Goal: Information Seeking & Learning: Learn about a topic

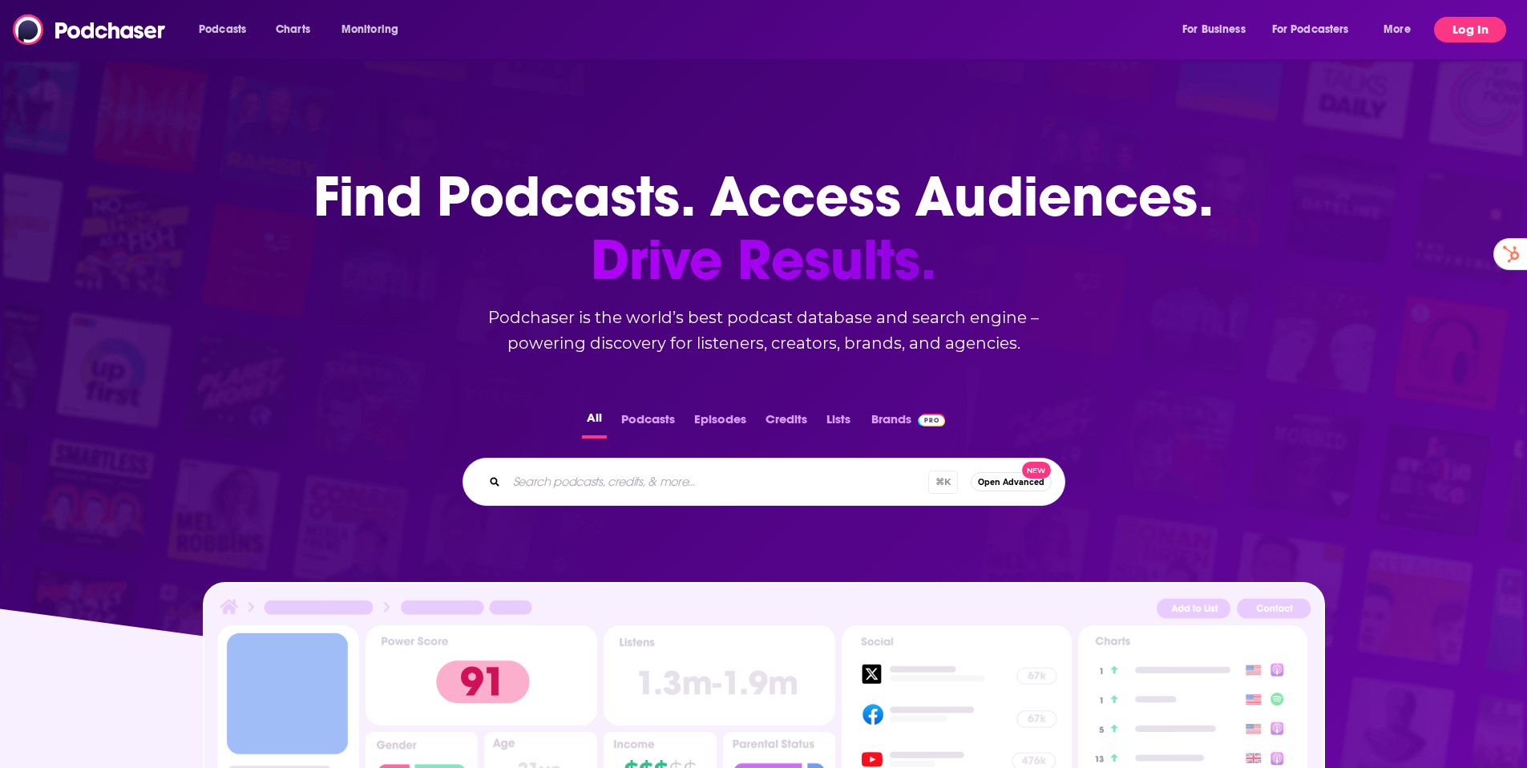
click at [1488, 27] on button "Log In" at bounding box center [1470, 30] width 72 height 26
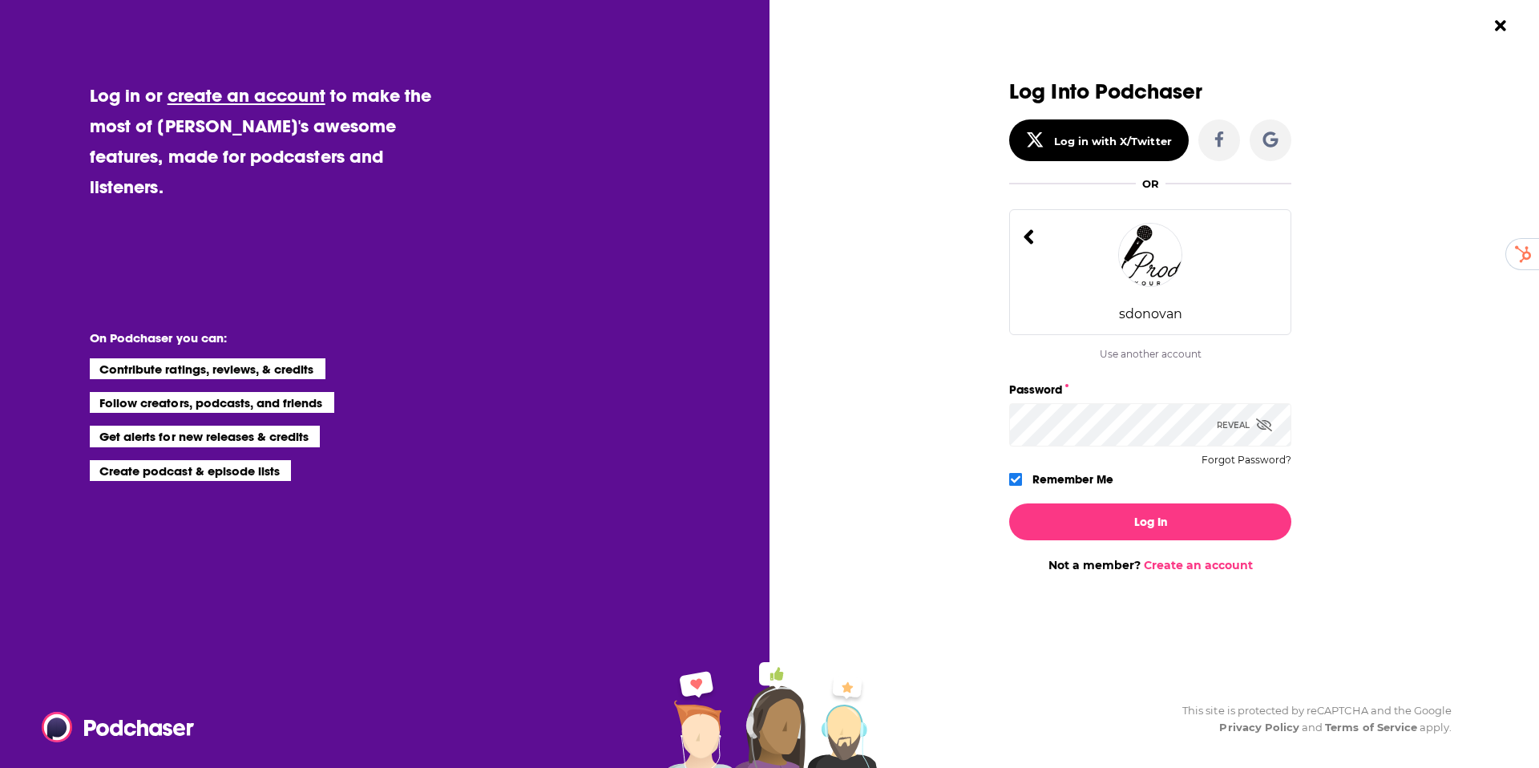
type input "[PERSON_NAME][EMAIL_ADDRESS][DOMAIN_NAME]"
click at [1186, 528] on button "Log In" at bounding box center [1150, 521] width 282 height 37
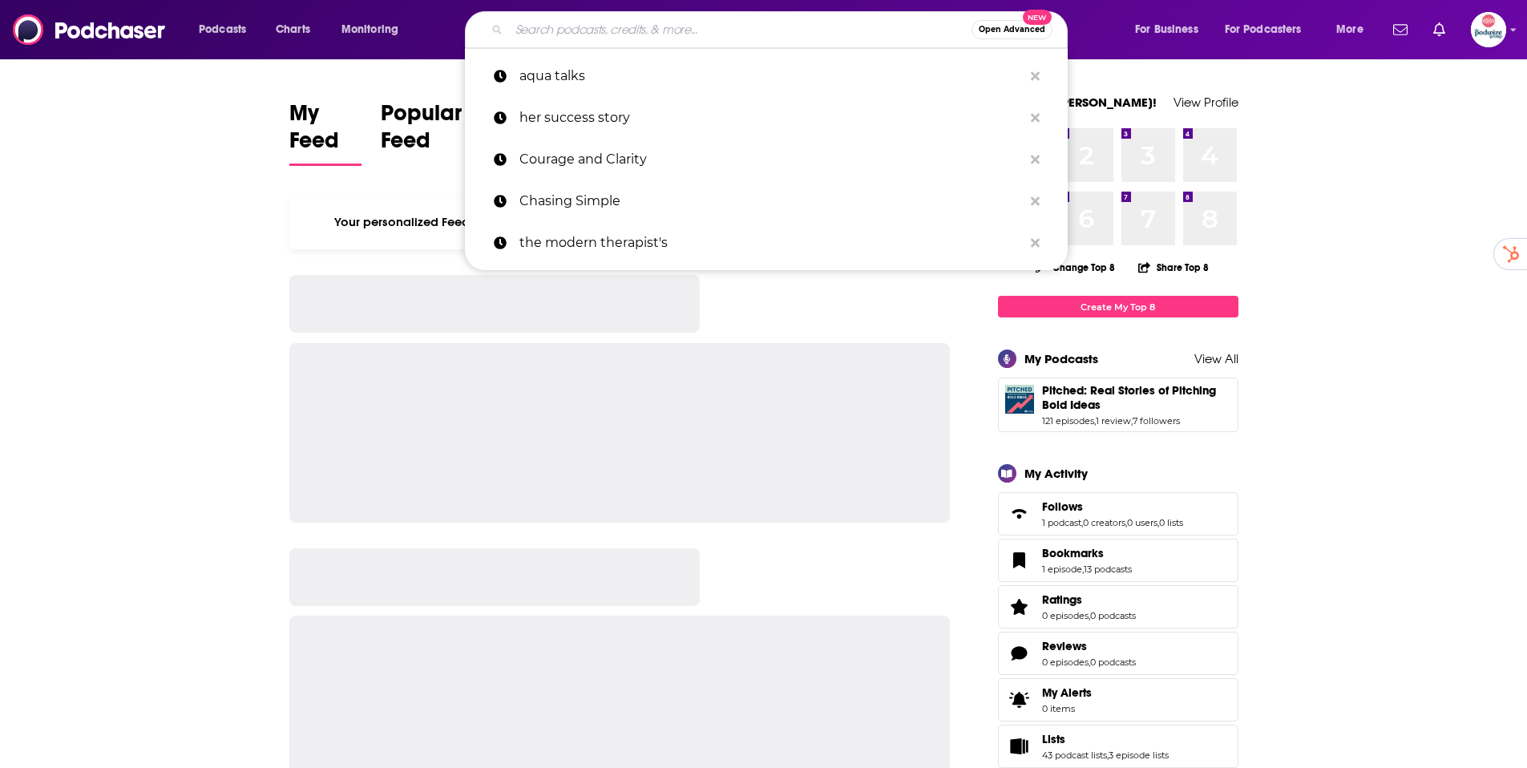
click at [753, 31] on input "Search podcasts, credits, & more..." at bounding box center [740, 30] width 462 height 26
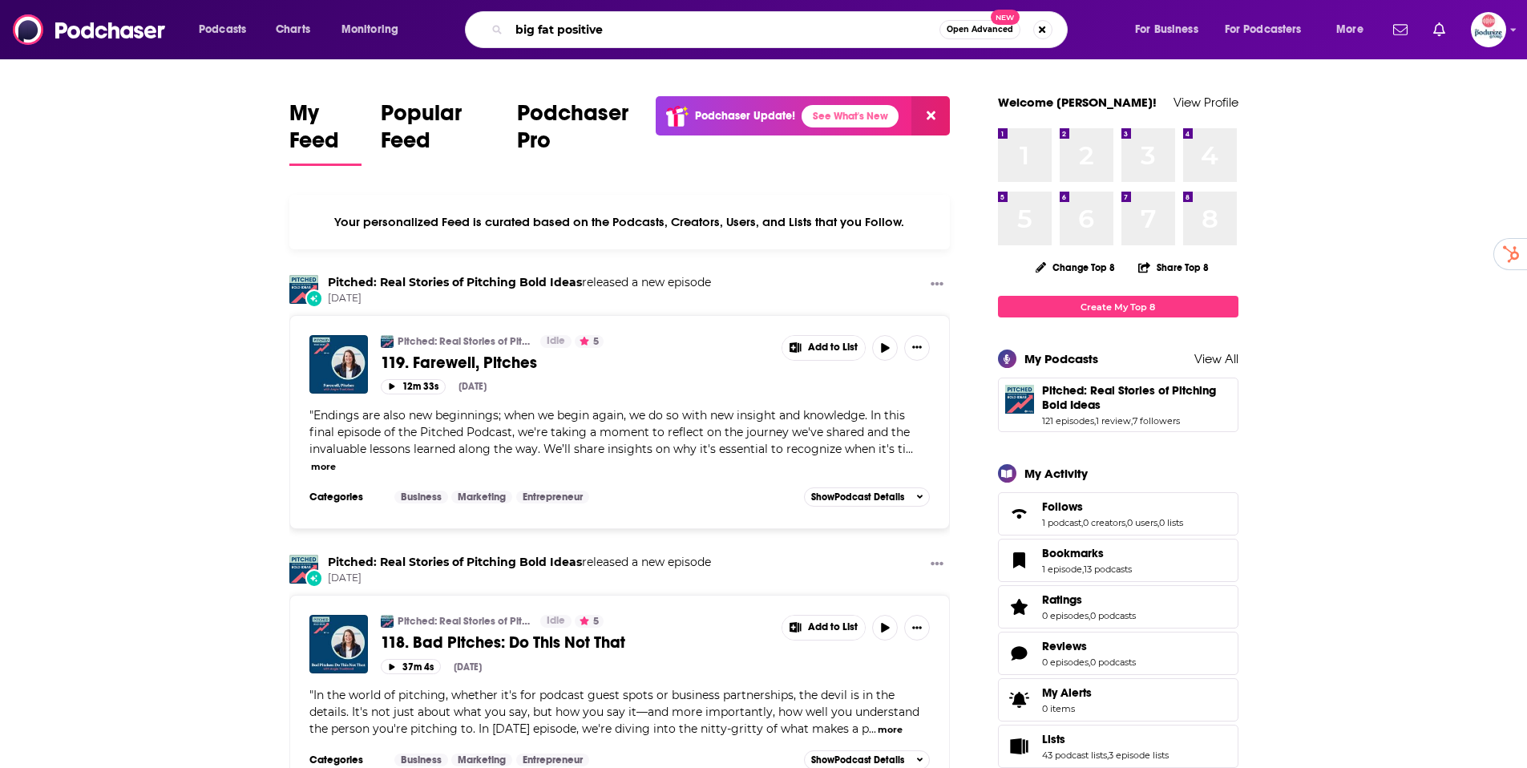
type input "big fat positive"
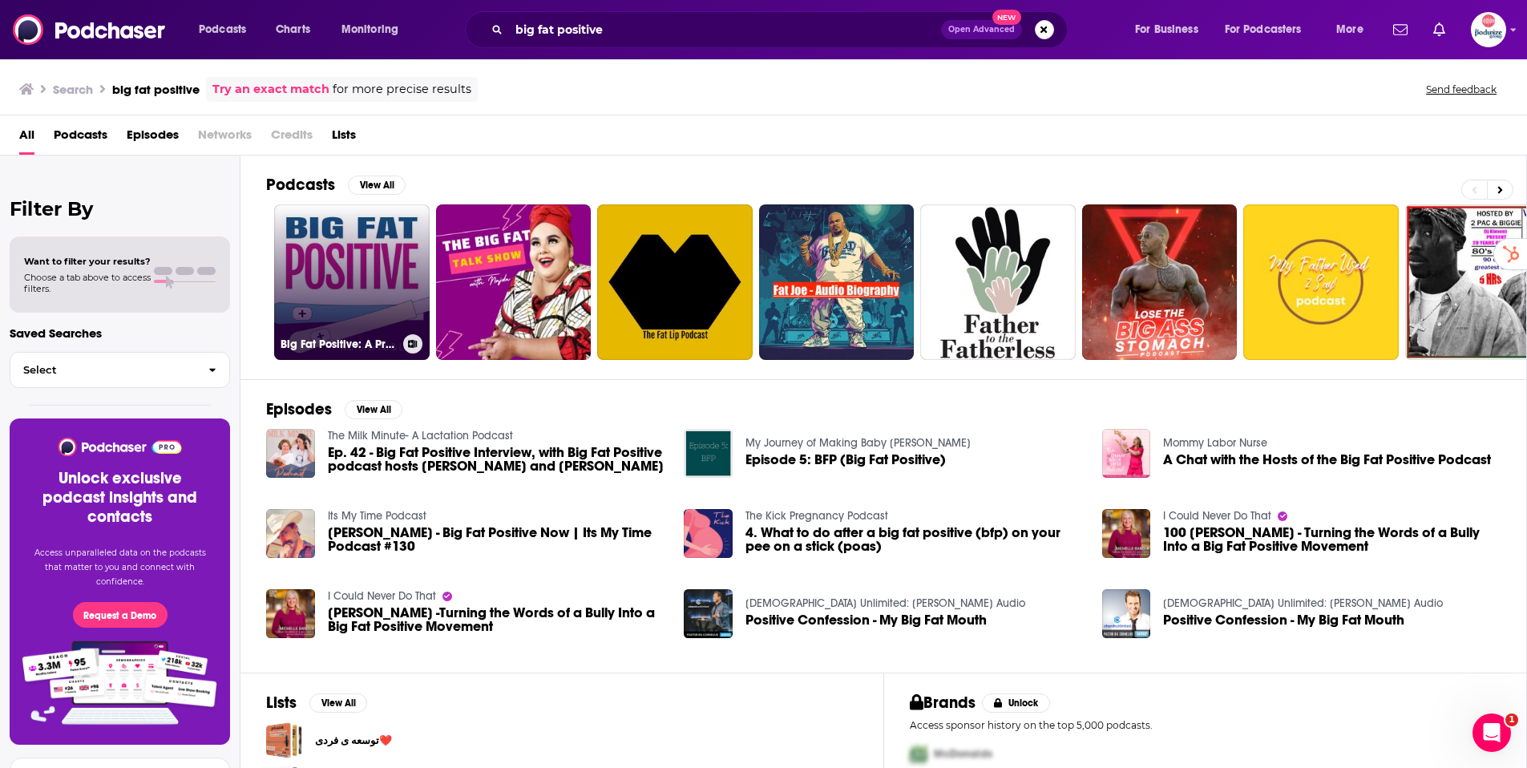
click at [346, 264] on link "Big Fat Positive: A Pregnancy and Parenting Journey" at bounding box center [351, 281] width 155 height 155
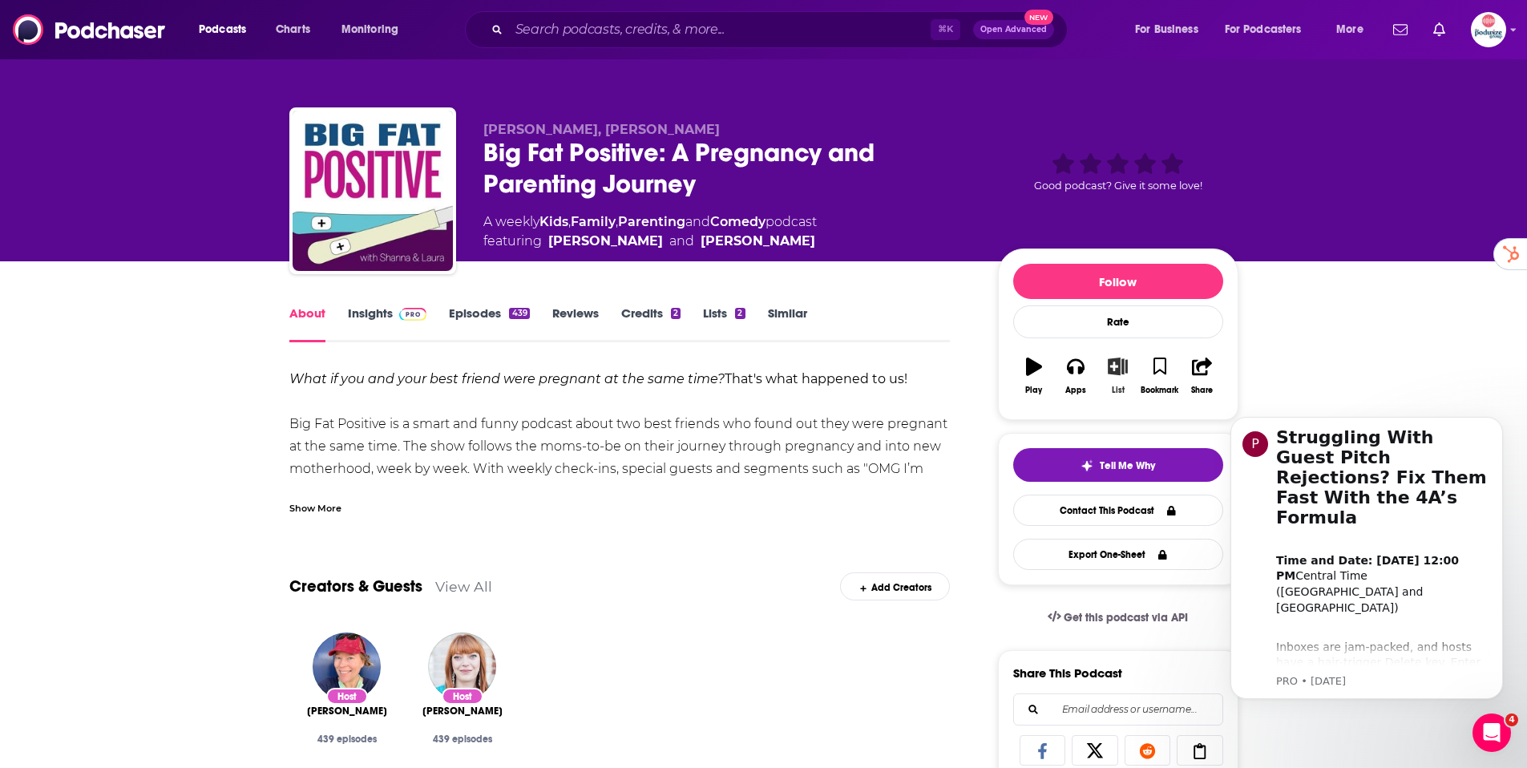
click at [1124, 365] on icon "button" at bounding box center [1118, 366] width 20 height 18
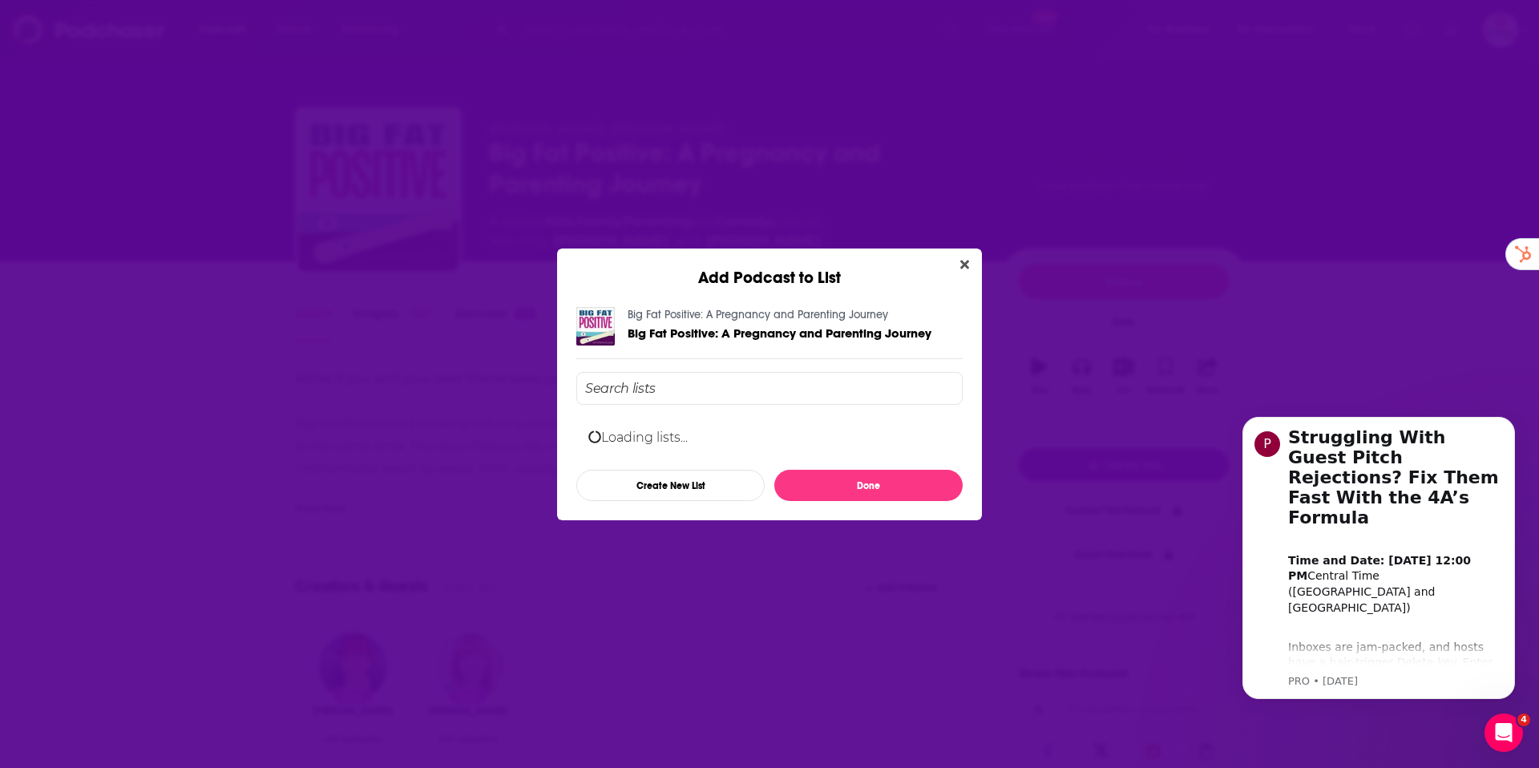
click at [761, 386] on input "Add Podcast To List" at bounding box center [769, 388] width 386 height 33
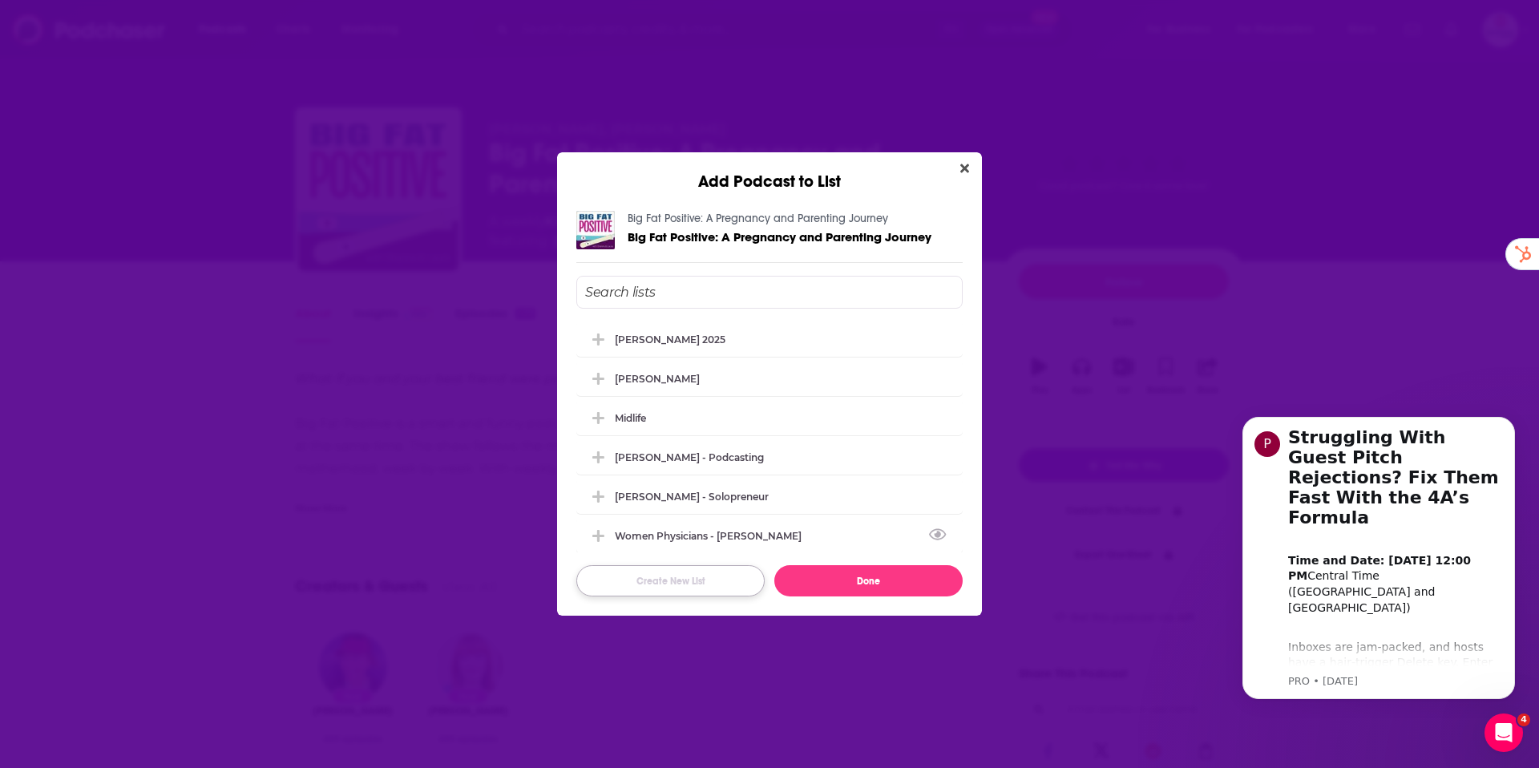
click at [708, 581] on button "Create New List" at bounding box center [670, 580] width 188 height 31
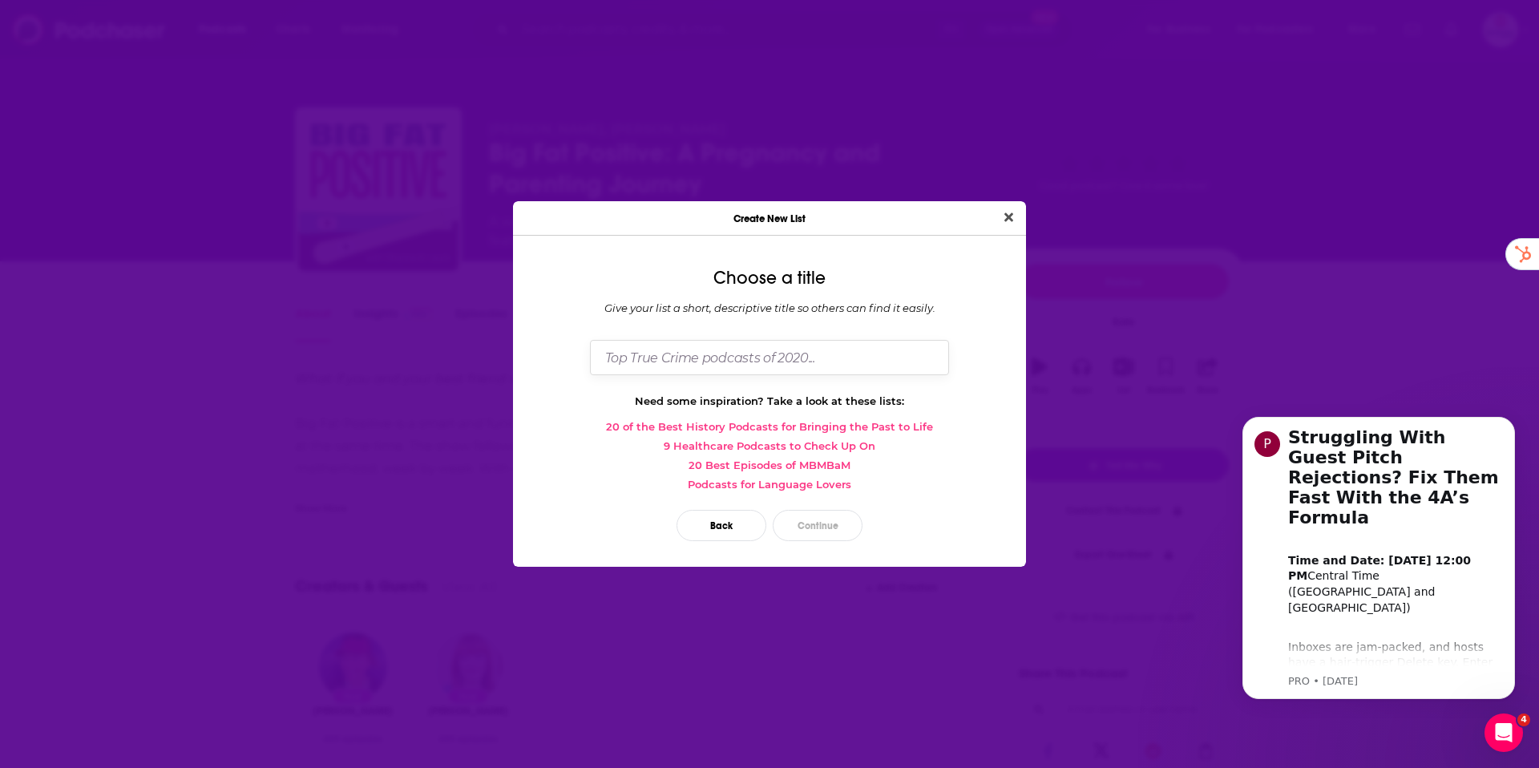
click at [692, 356] on input "Dialog" at bounding box center [769, 357] width 359 height 34
type input "Fertility Cafe"
click at [815, 523] on button "Continue" at bounding box center [818, 525] width 90 height 31
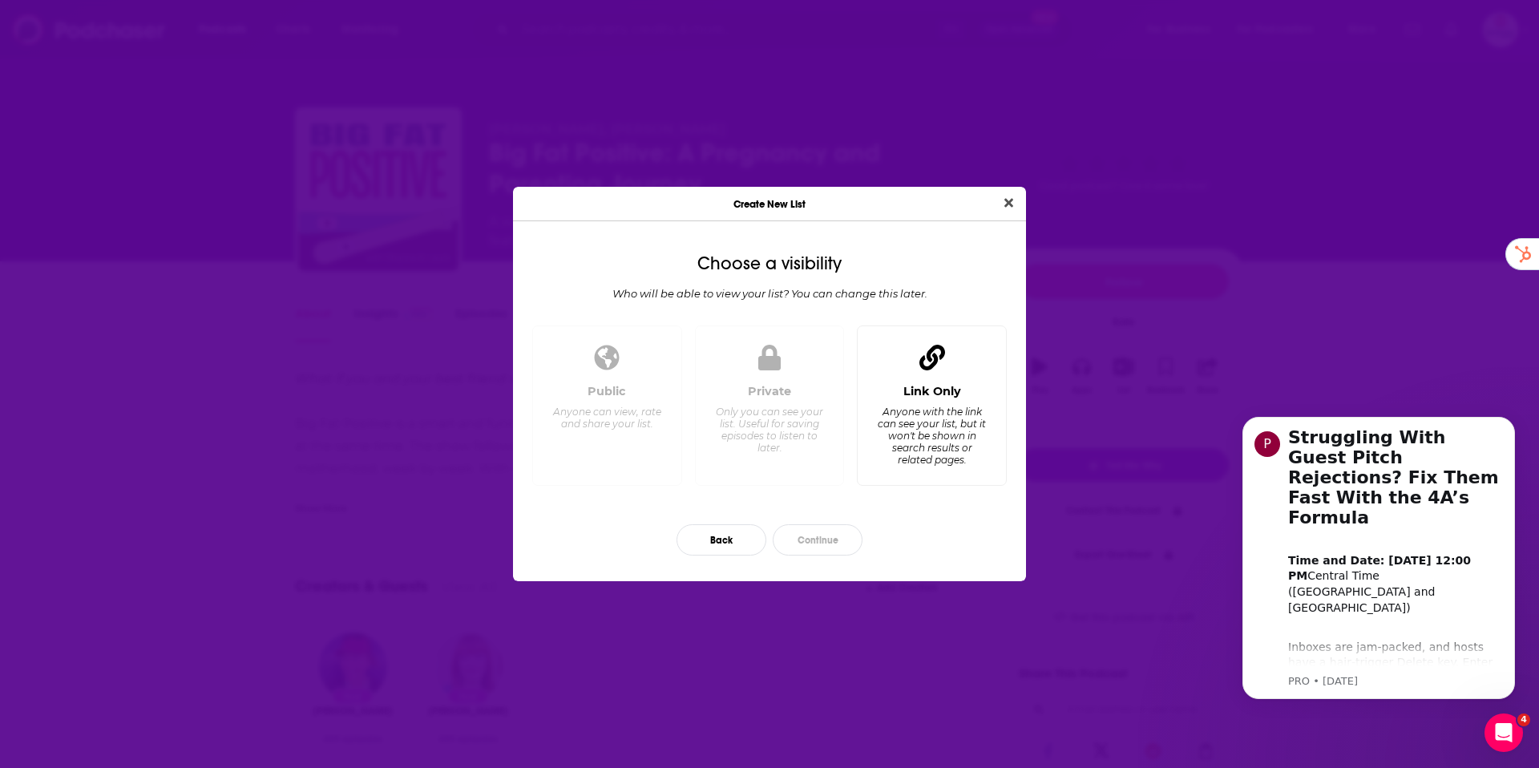
click at [938, 430] on div "Anyone with the link can see your list, but it won't be shown in search results…" at bounding box center [932, 436] width 110 height 60
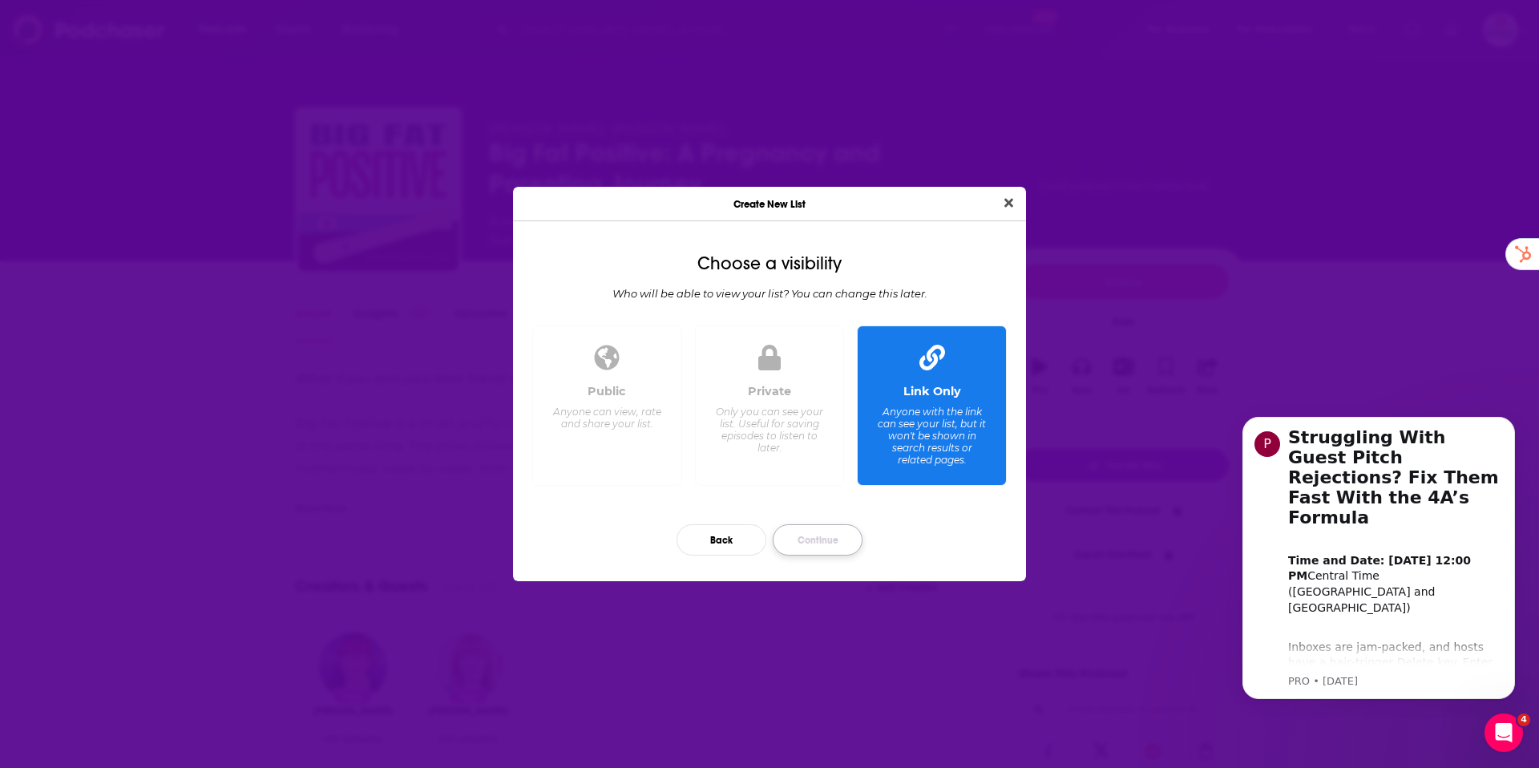
click at [809, 543] on button "Continue" at bounding box center [818, 539] width 90 height 31
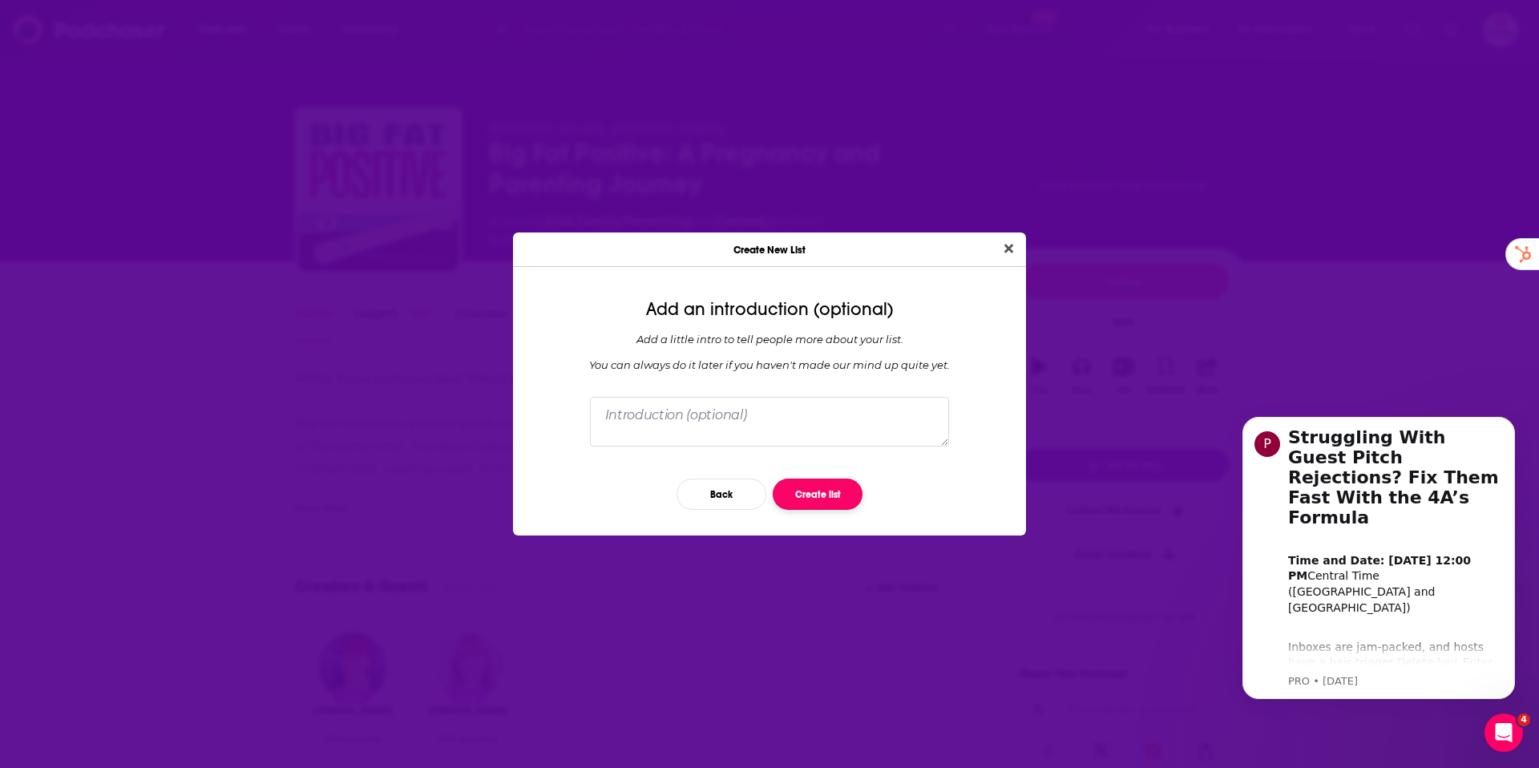
click at [809, 499] on button "Create list" at bounding box center [818, 493] width 90 height 31
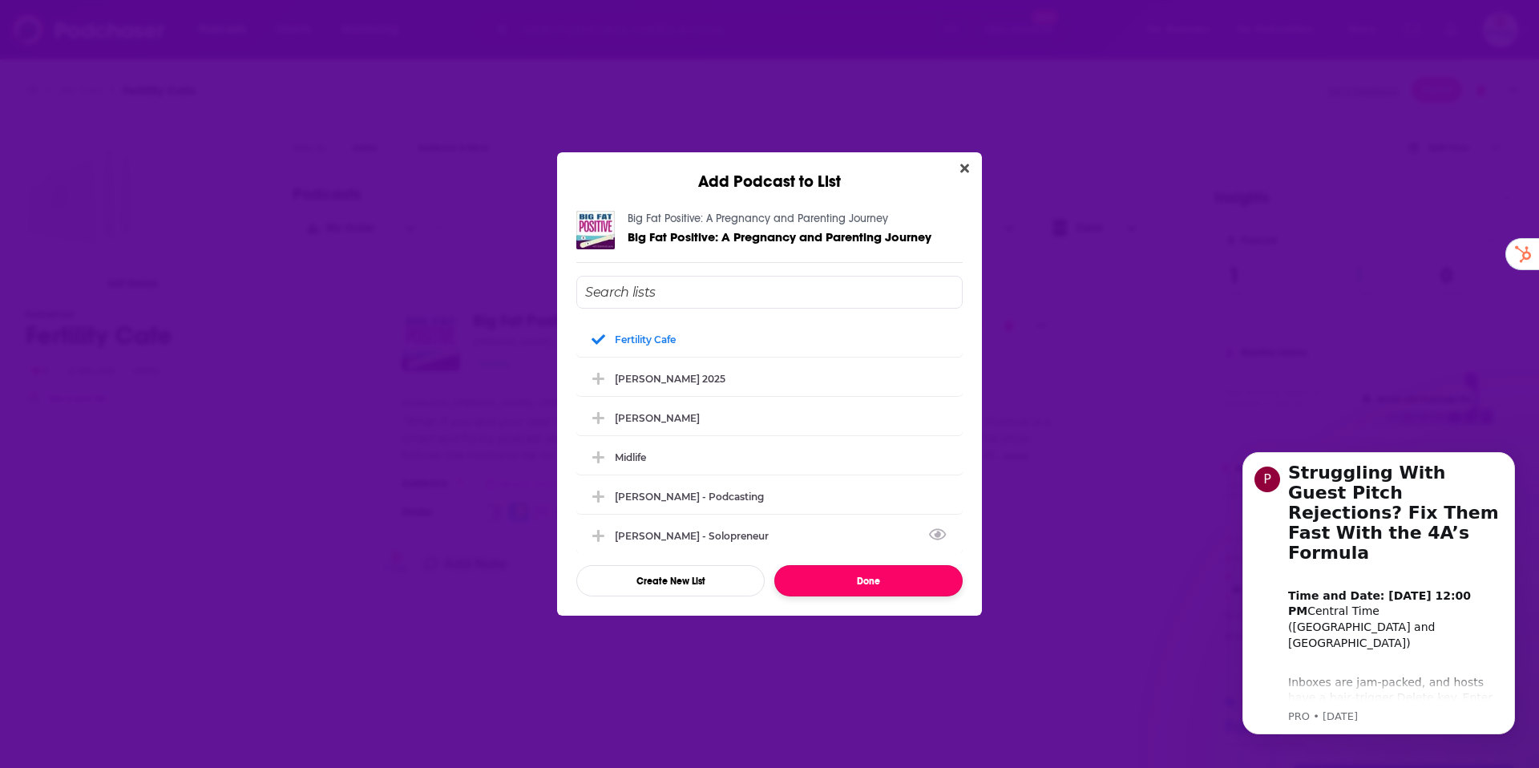
click at [854, 583] on button "Done" at bounding box center [868, 580] width 188 height 31
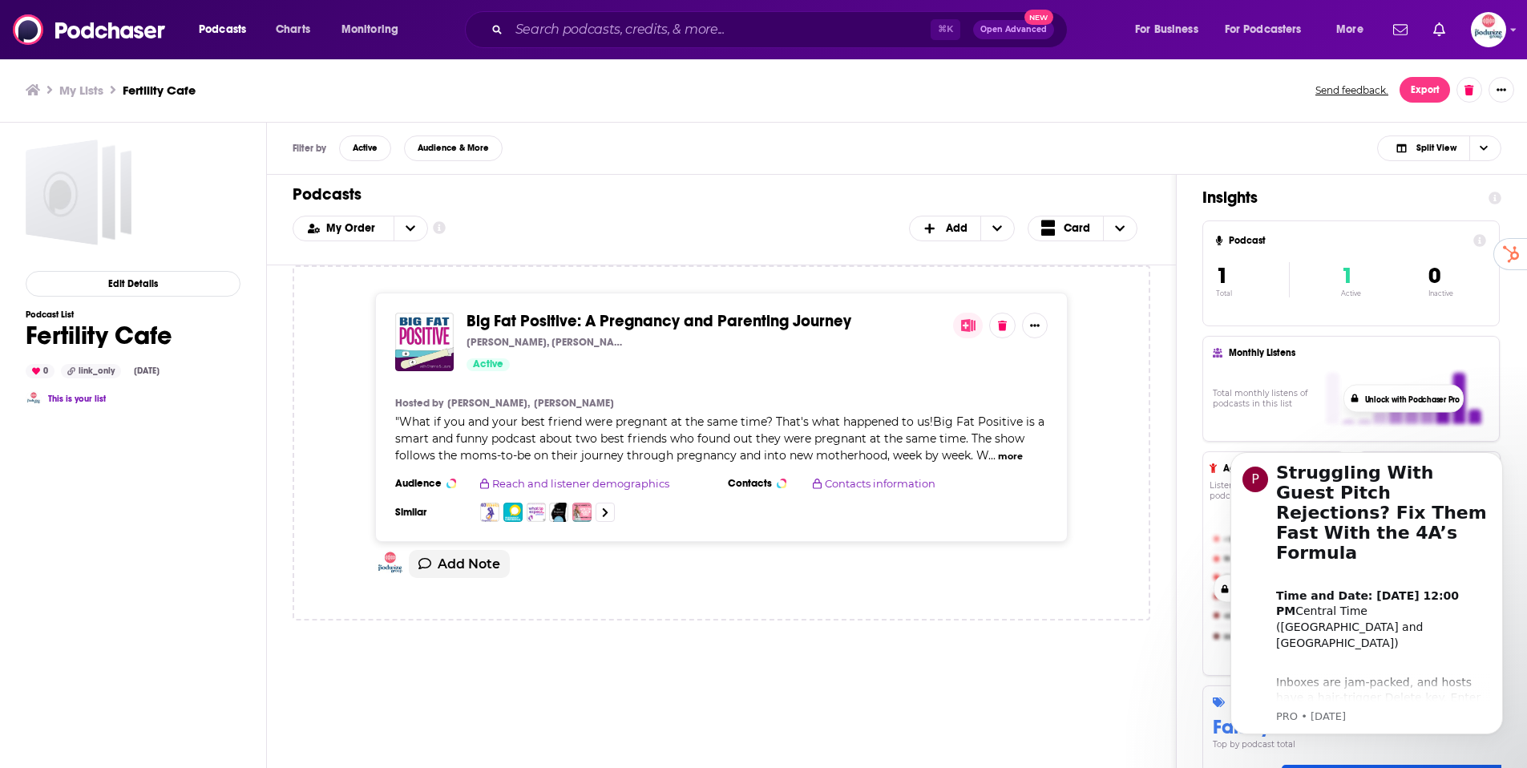
click at [703, 326] on span "Big Fat Positive: A Pregnancy and Parenting Journey" at bounding box center [658, 321] width 385 height 20
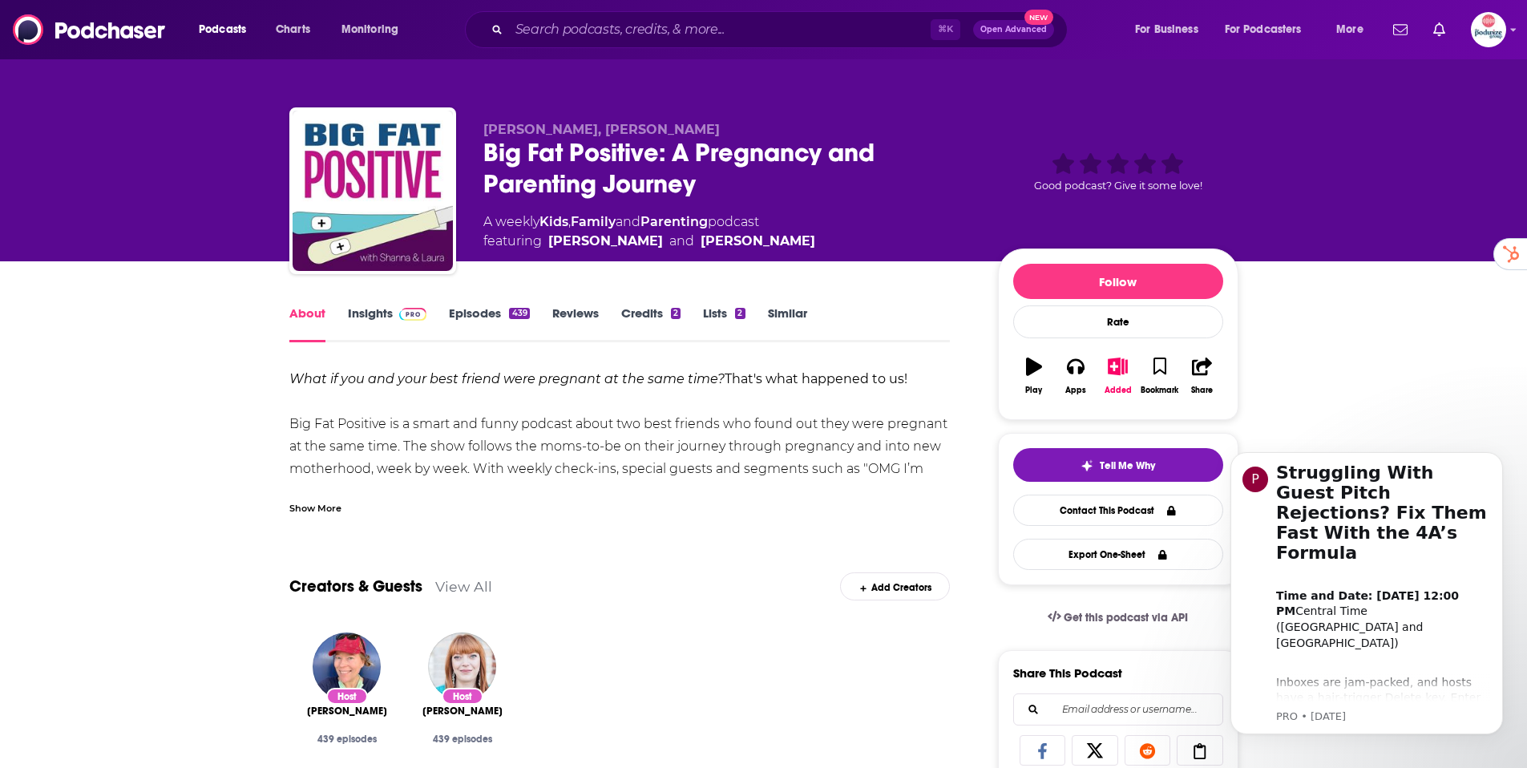
click at [789, 307] on link "Similar" at bounding box center [787, 323] width 39 height 37
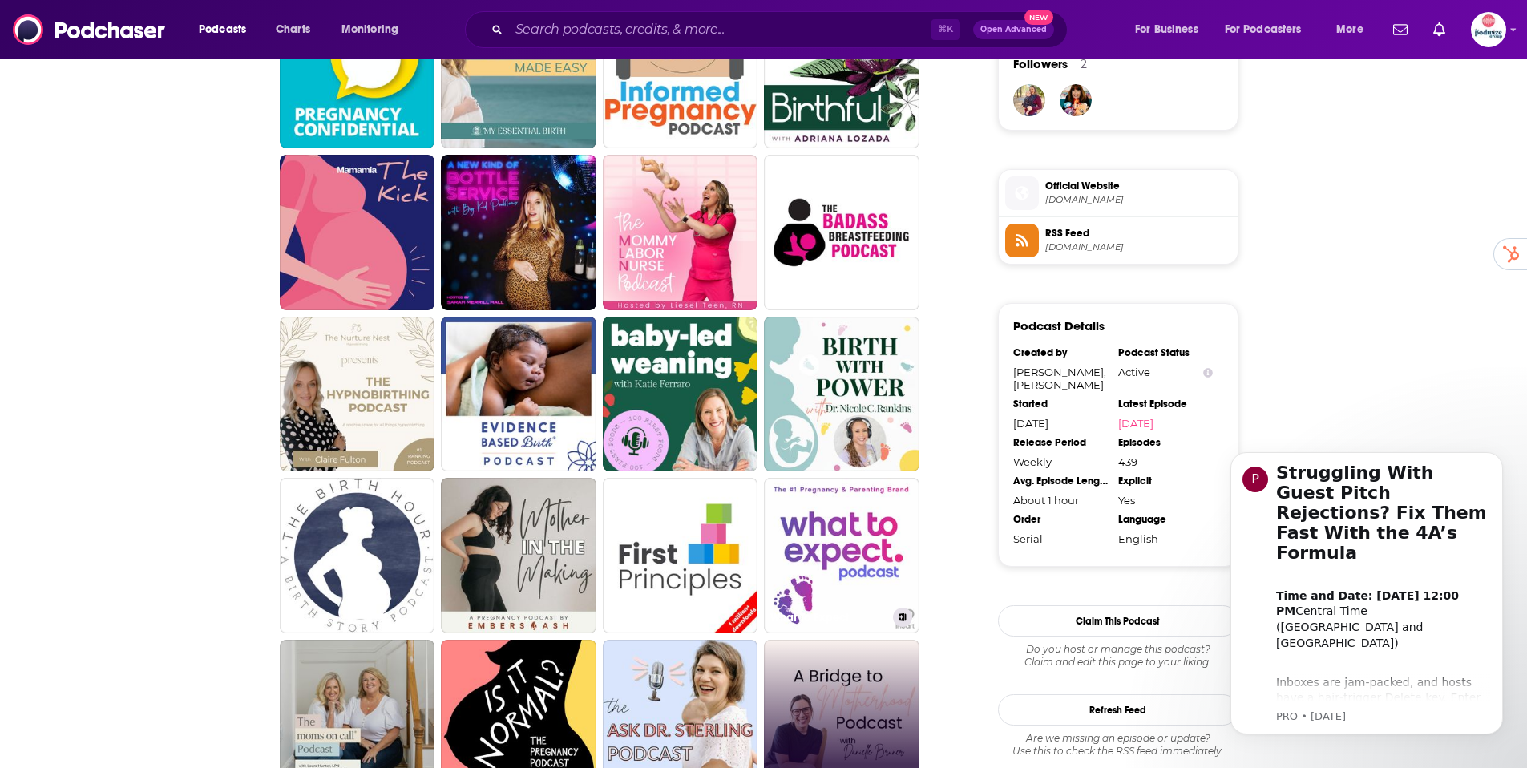
scroll to position [1035, 0]
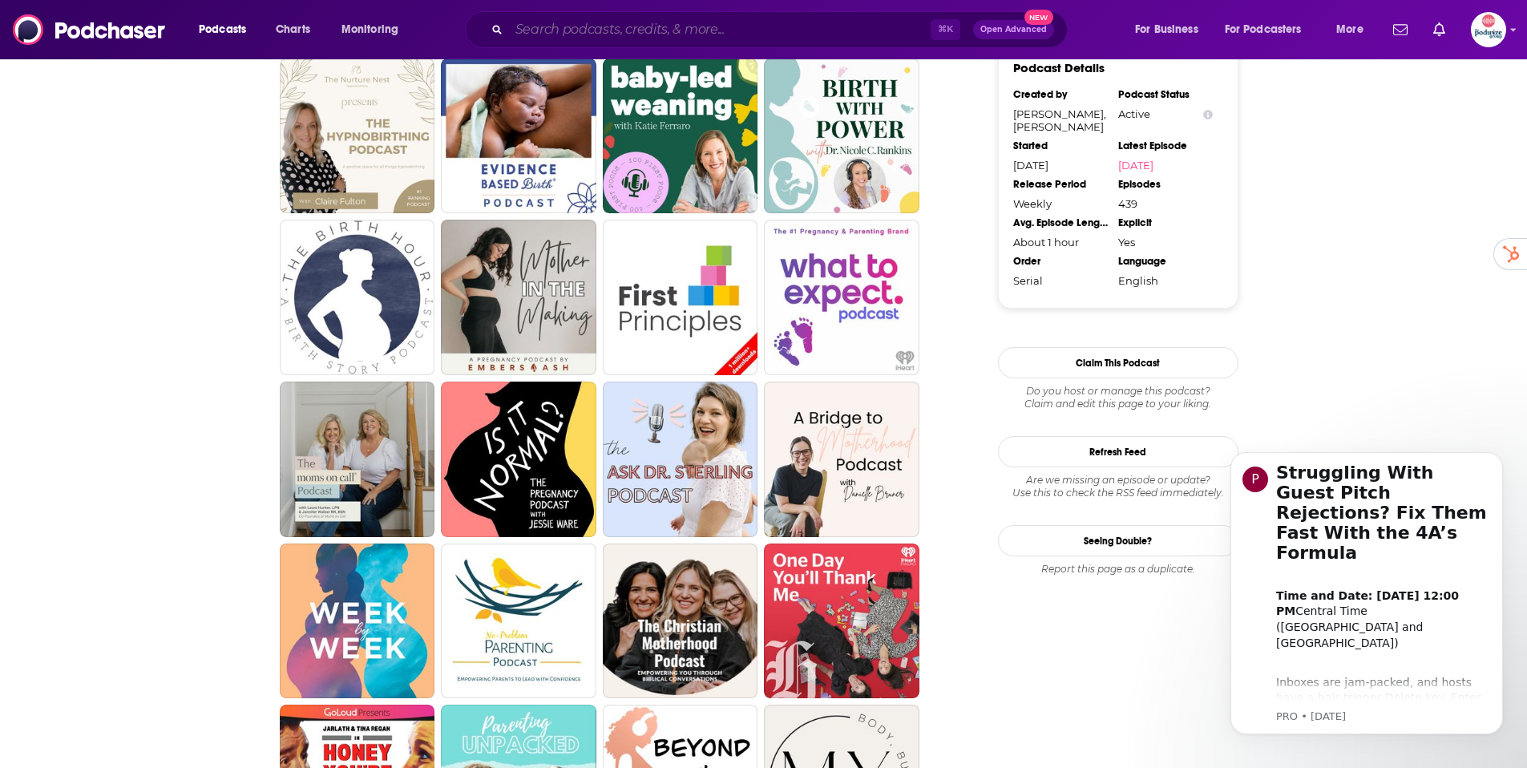
click at [691, 30] on input "Search podcasts, credits, & more..." at bounding box center [720, 30] width 422 height 26
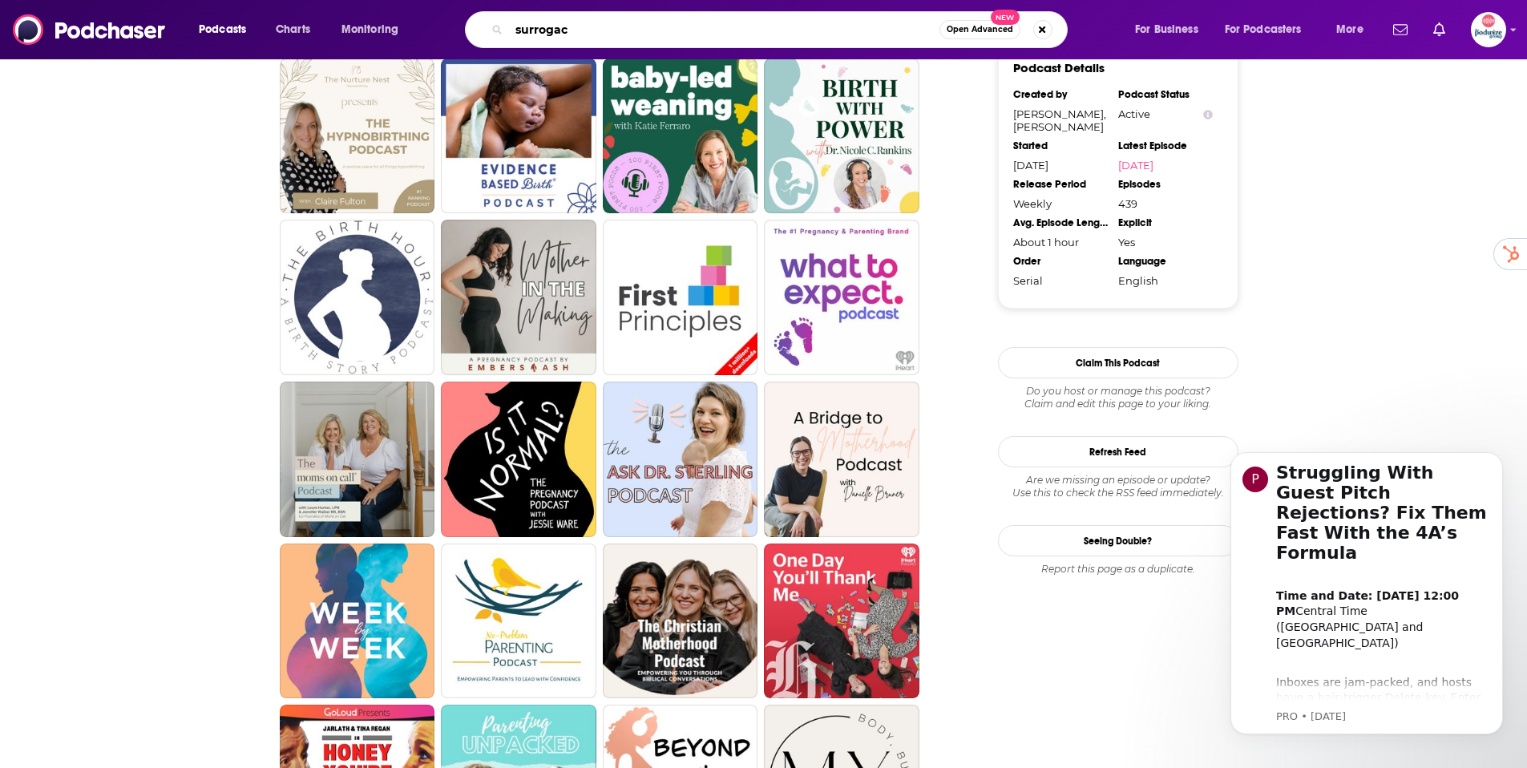
type input "surrogacy"
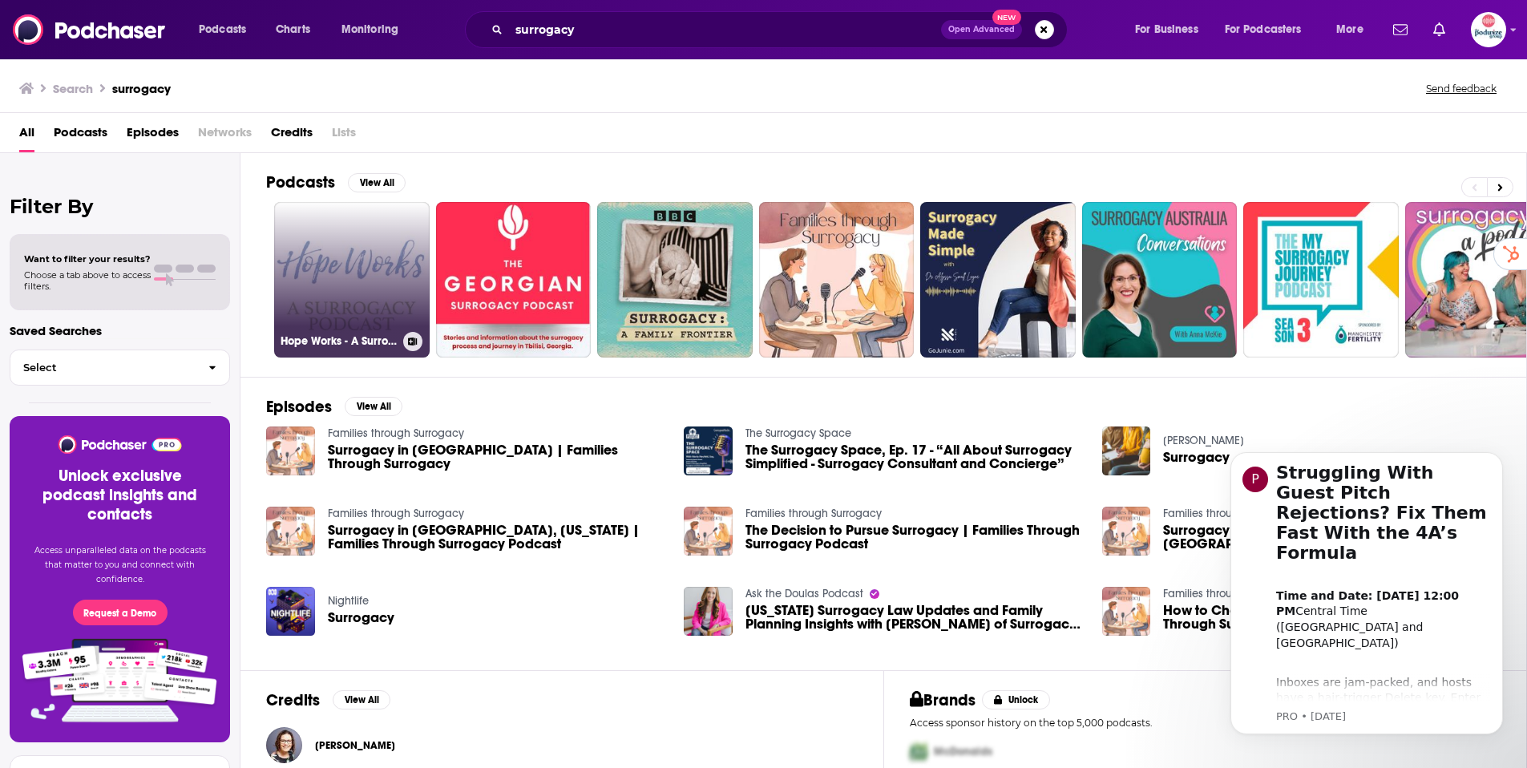
click at [353, 293] on link "Hope Works - A Surrogacy Podcast" at bounding box center [351, 279] width 155 height 155
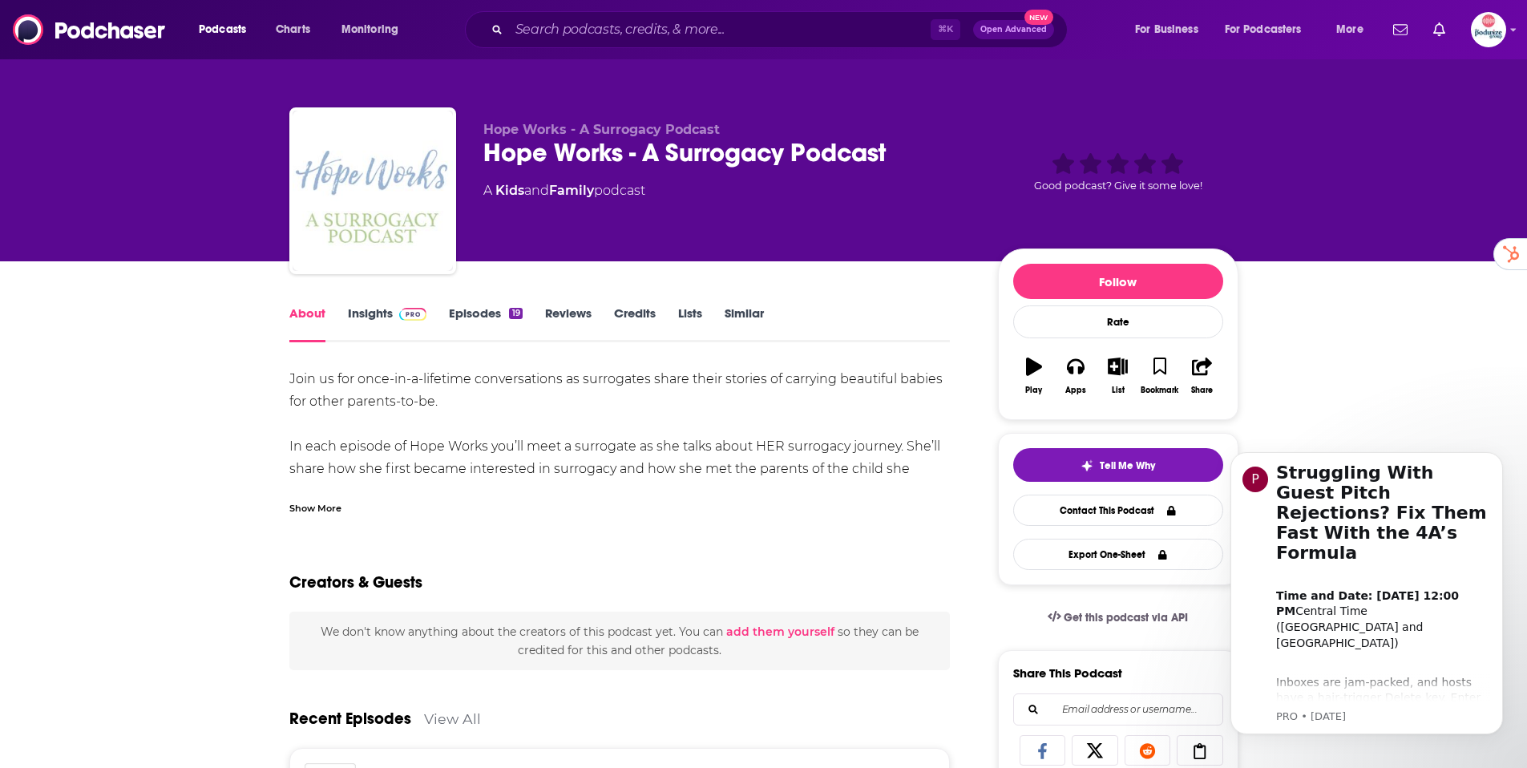
click at [386, 313] on link "Insights" at bounding box center [387, 323] width 79 height 37
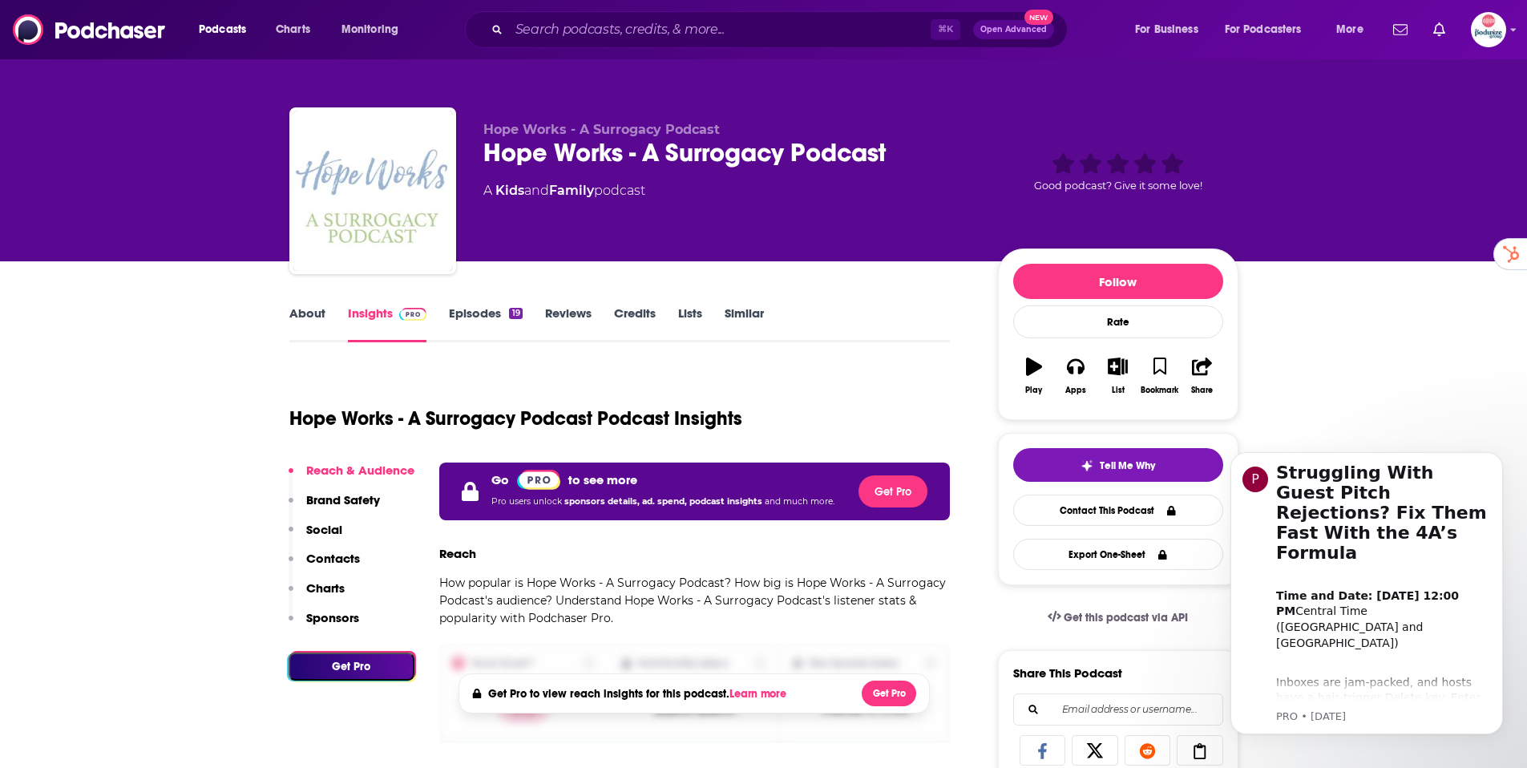
click at [473, 317] on link "Episodes 19" at bounding box center [485, 323] width 73 height 37
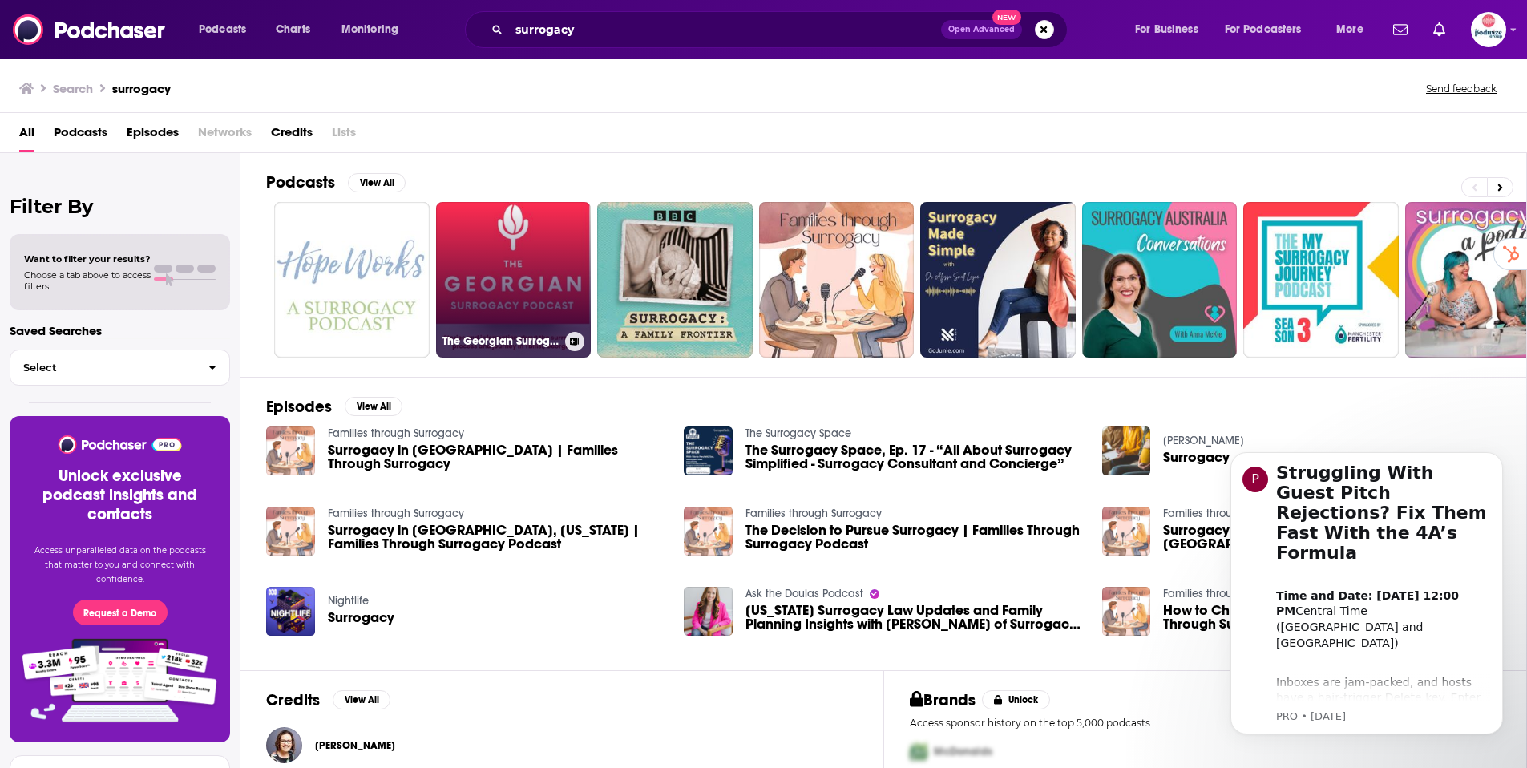
click at [533, 255] on link "The Georgian Surrogacy Podcast" at bounding box center [513, 279] width 155 height 155
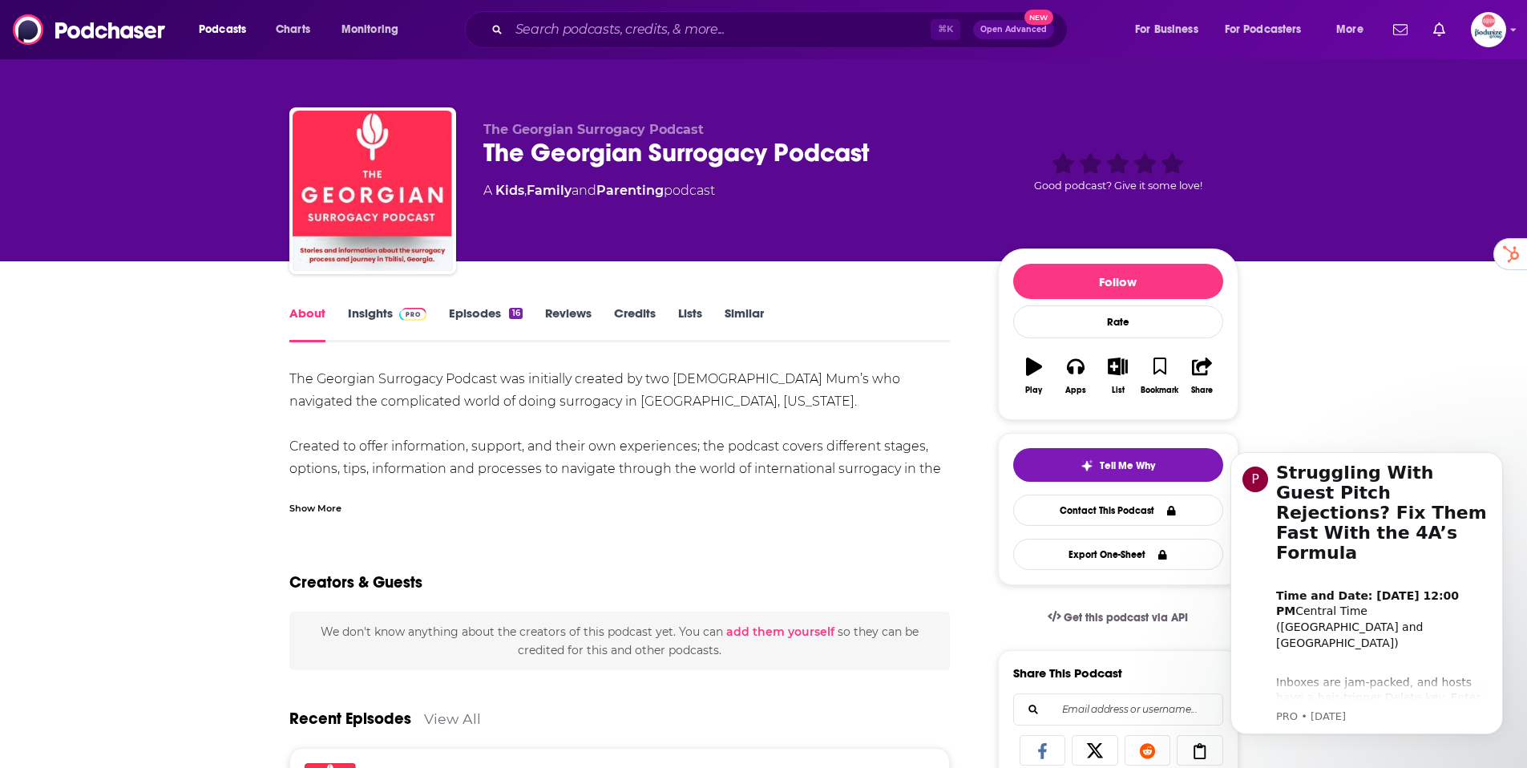
click at [482, 314] on link "Episodes 16" at bounding box center [485, 323] width 73 height 37
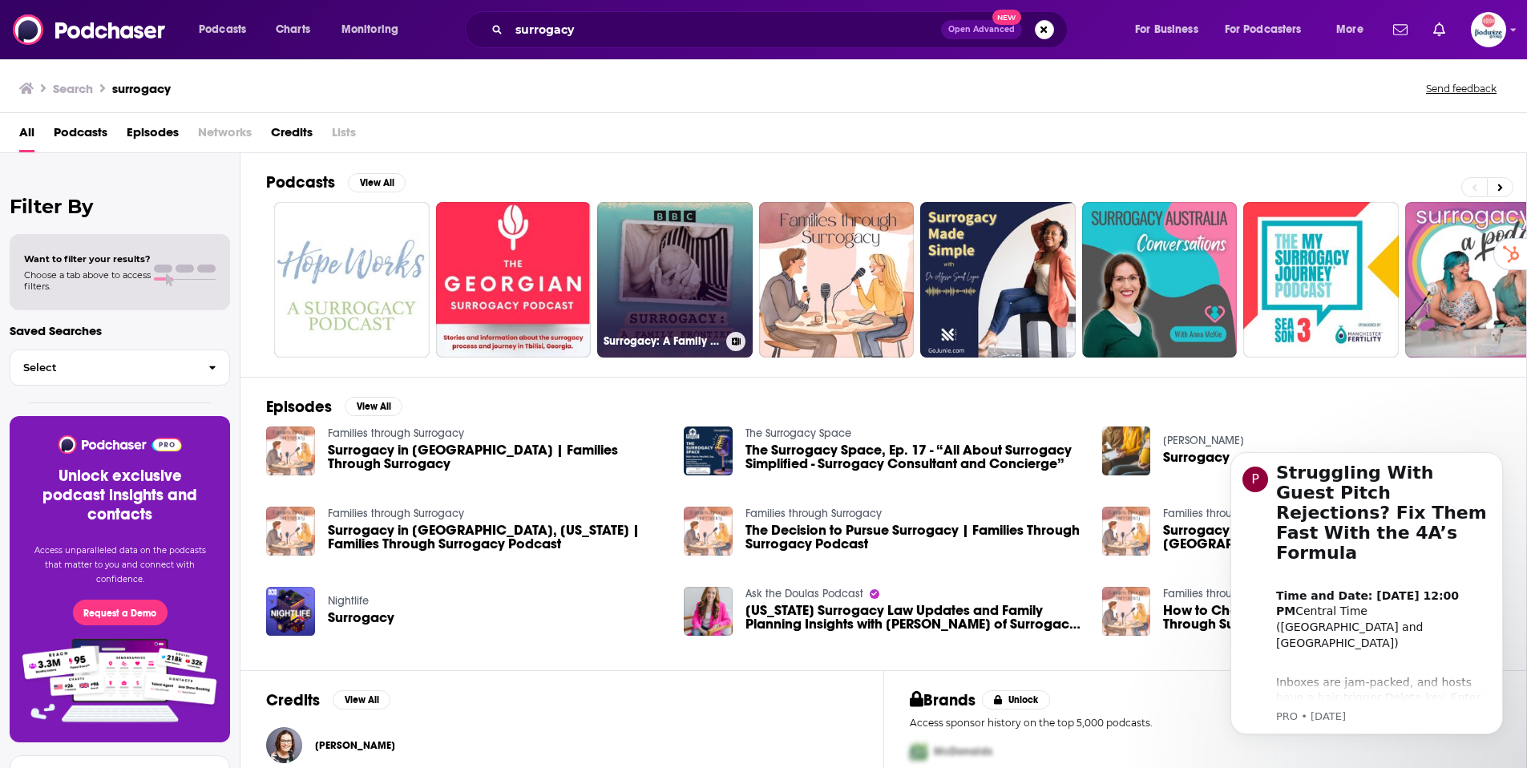
click at [688, 264] on link "Surrogacy: A Family Frontier" at bounding box center [674, 279] width 155 height 155
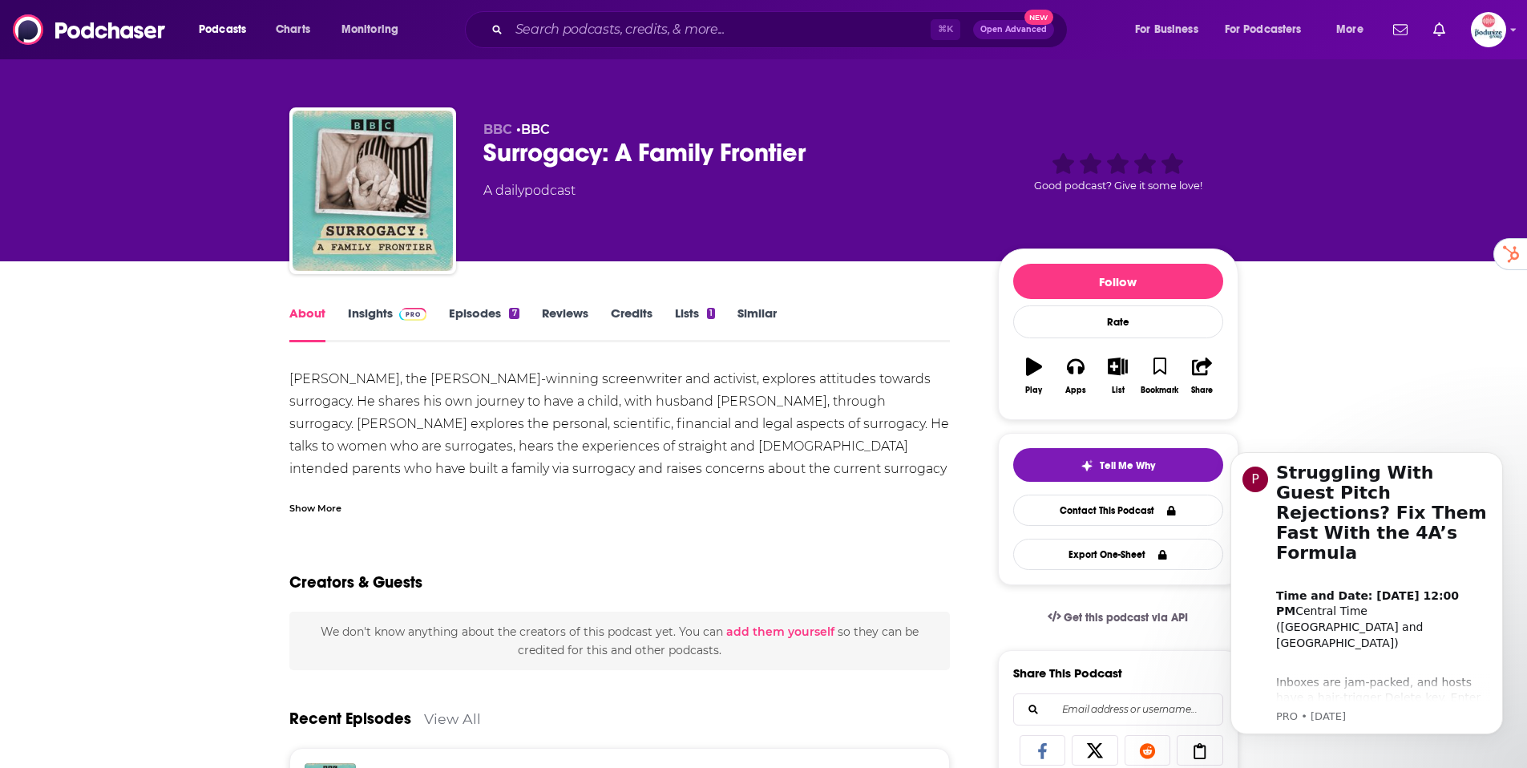
click at [479, 314] on link "Episodes 7" at bounding box center [484, 323] width 70 height 37
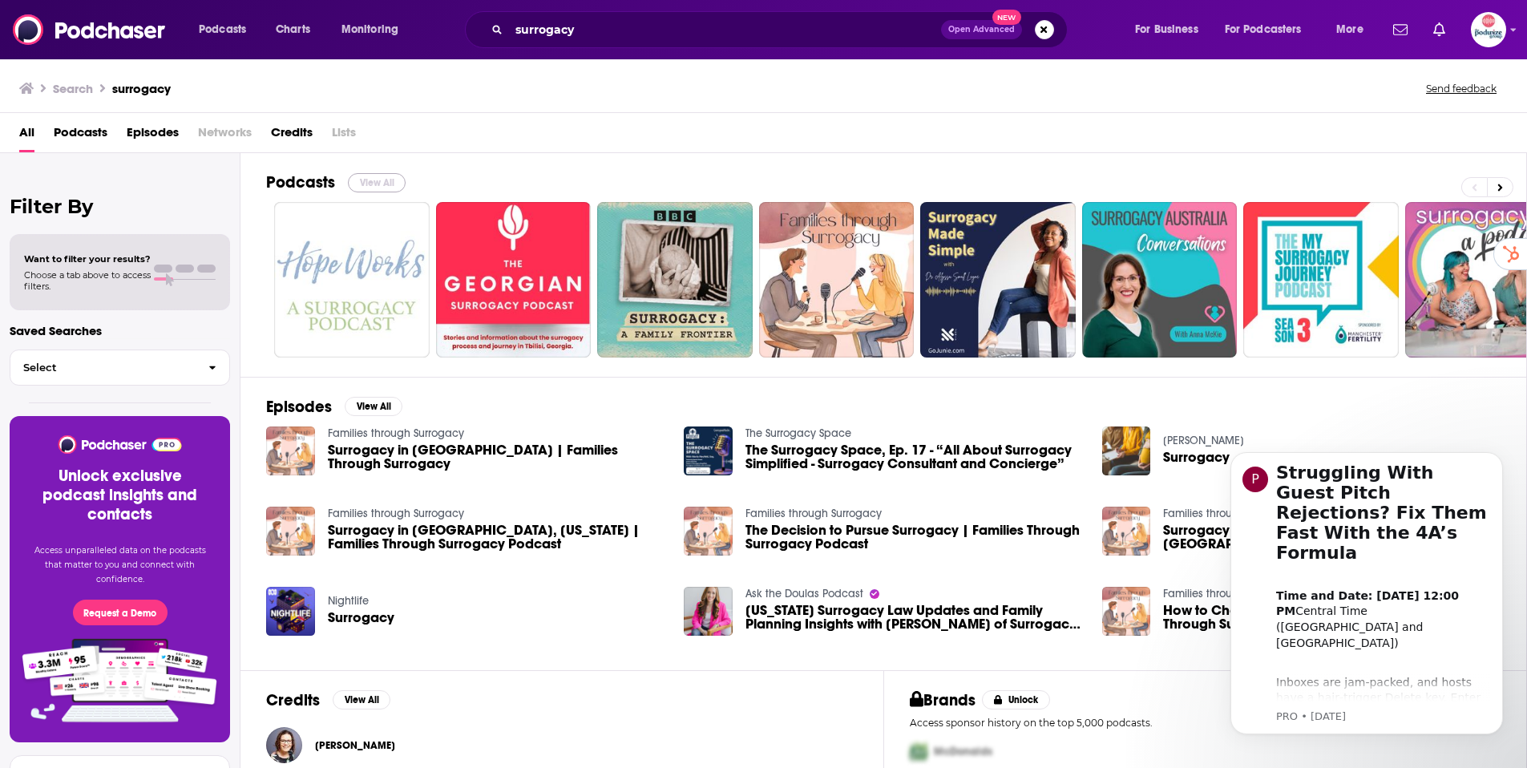
click at [385, 187] on button "View All" at bounding box center [377, 182] width 58 height 19
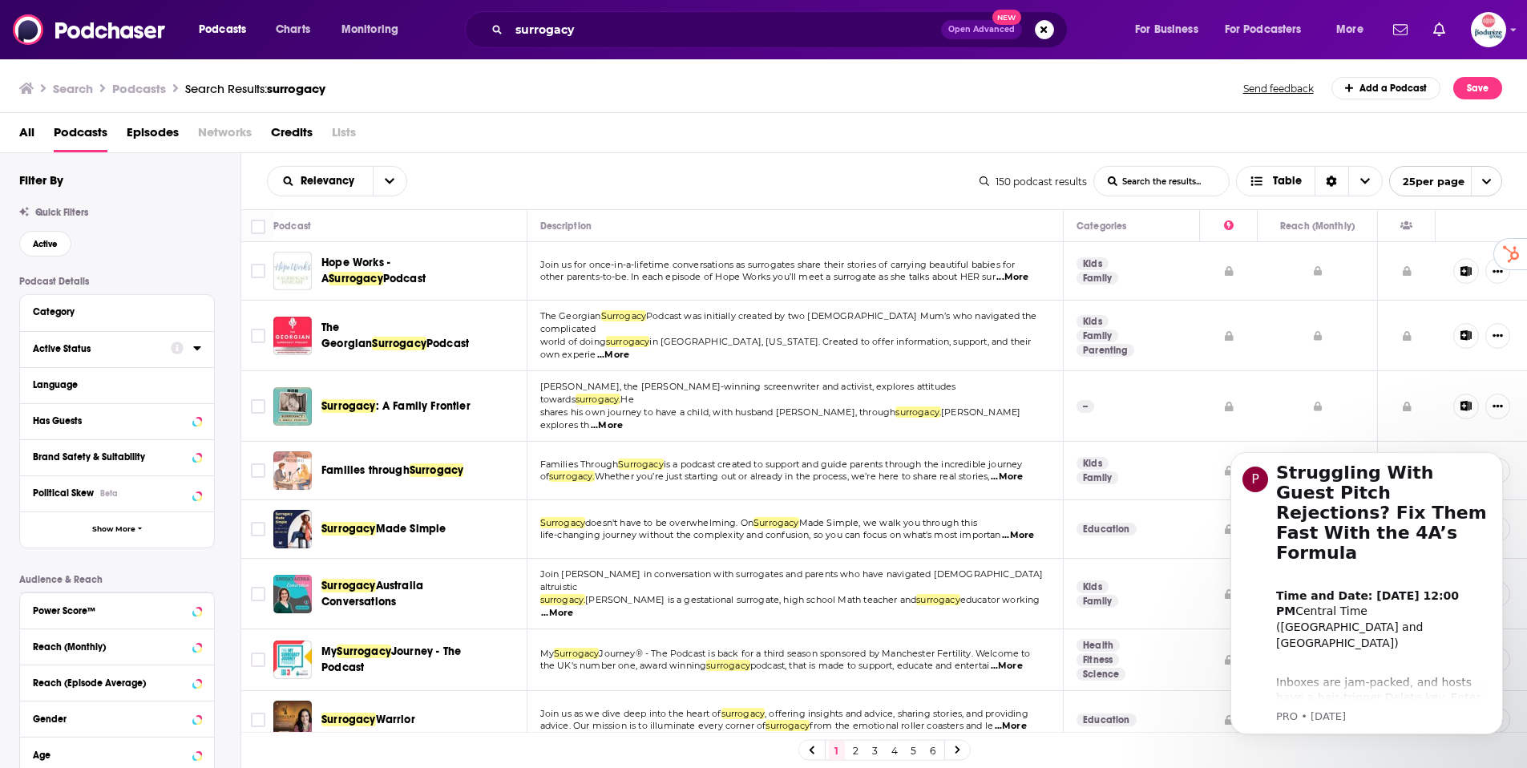
click at [78, 353] on div "Active Status" at bounding box center [96, 348] width 127 height 11
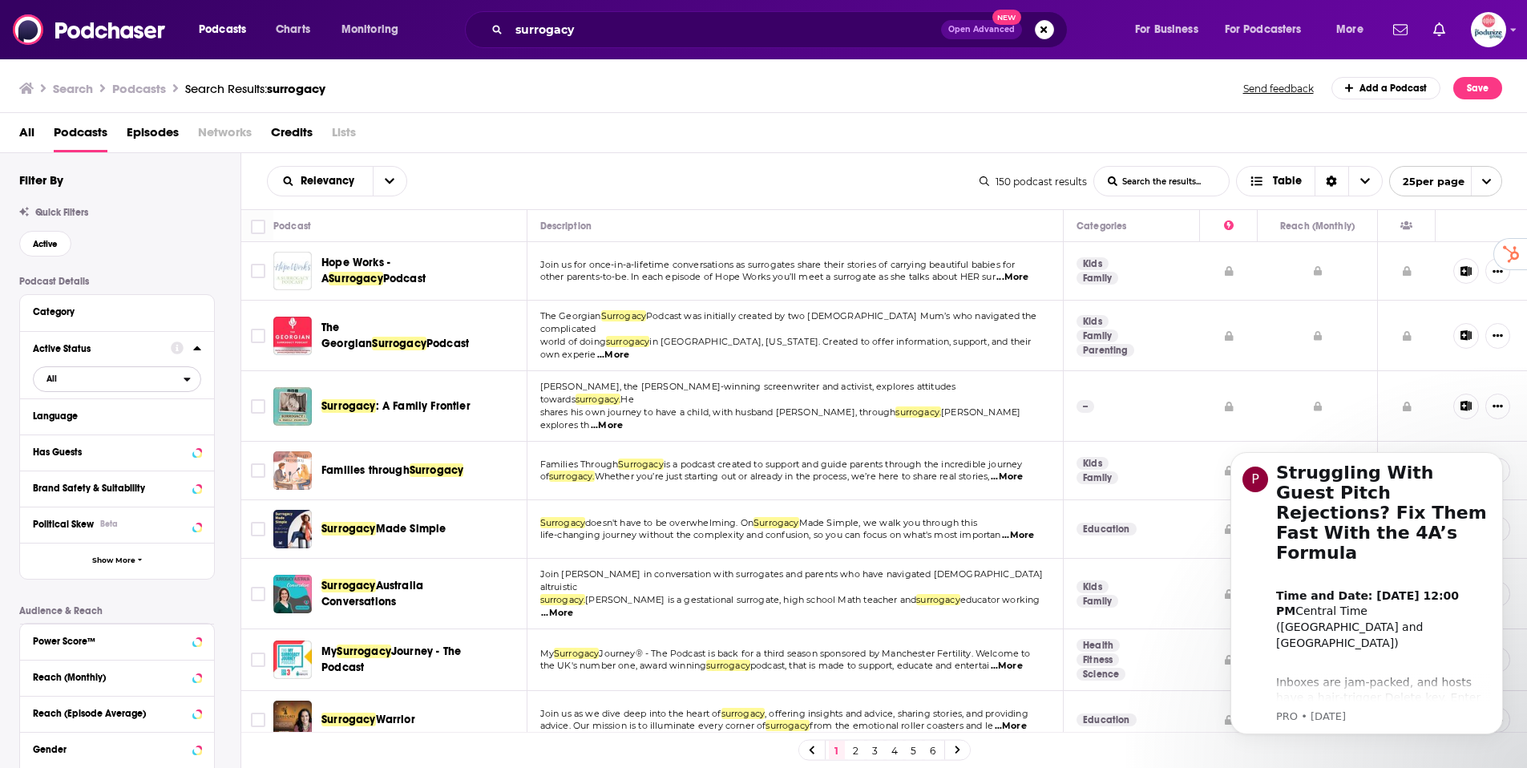
click at [153, 378] on span "All" at bounding box center [109, 378] width 150 height 21
click at [80, 430] on span "Active" at bounding box center [84, 431] width 87 height 9
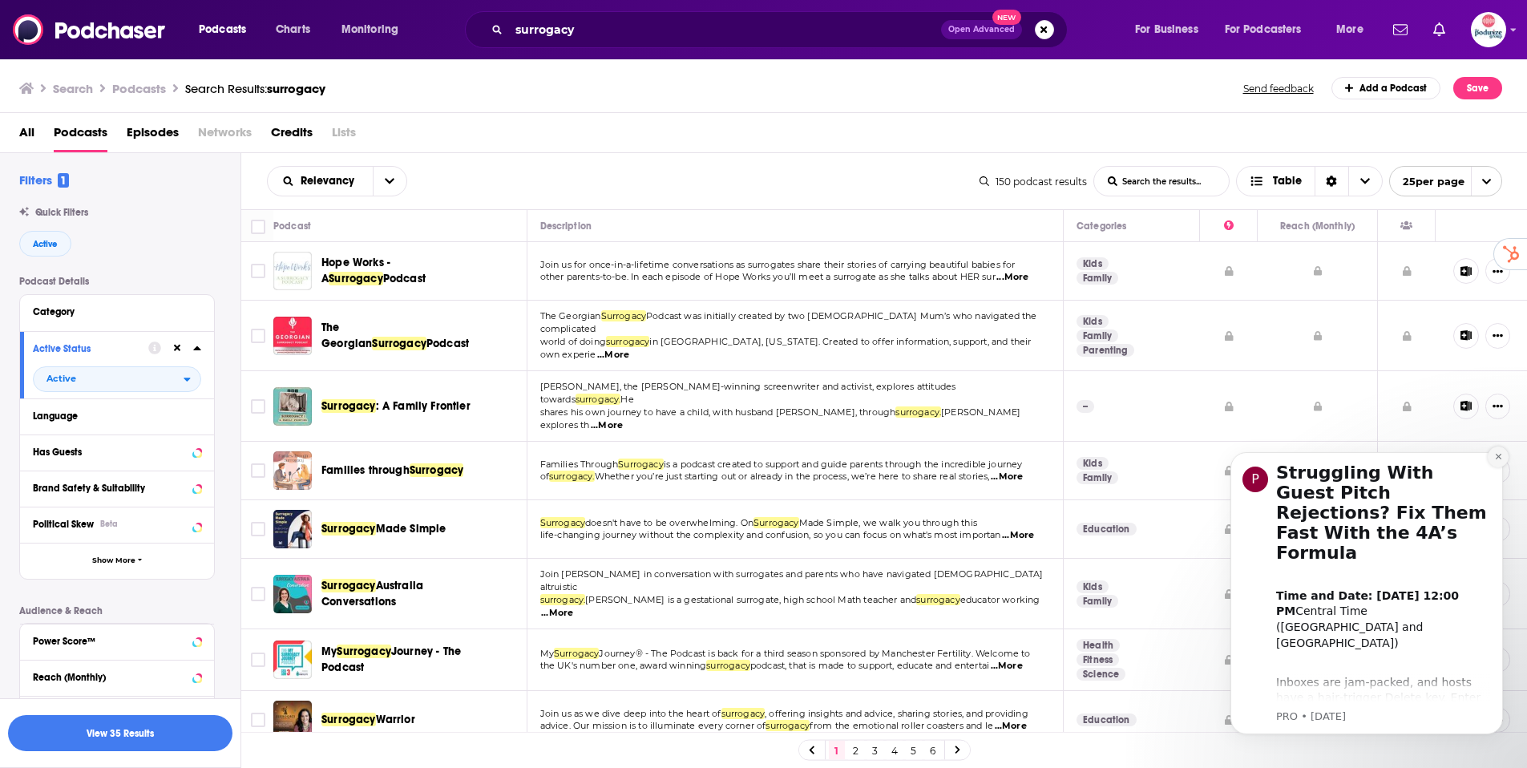
click at [1495, 457] on icon "Dismiss notification" at bounding box center [1498, 456] width 9 height 9
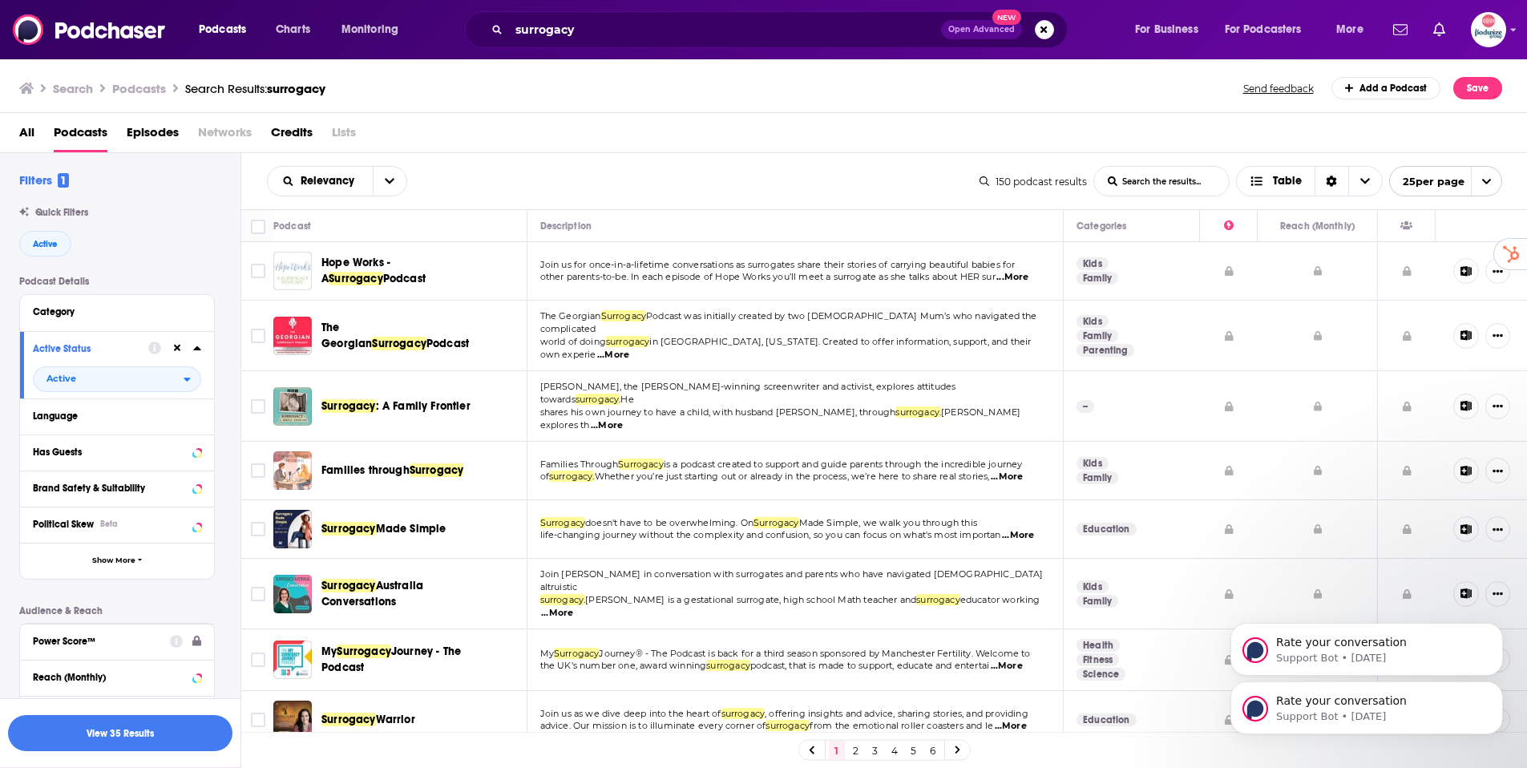
click at [168, 644] on button "Power Score™" at bounding box center [101, 641] width 137 height 20
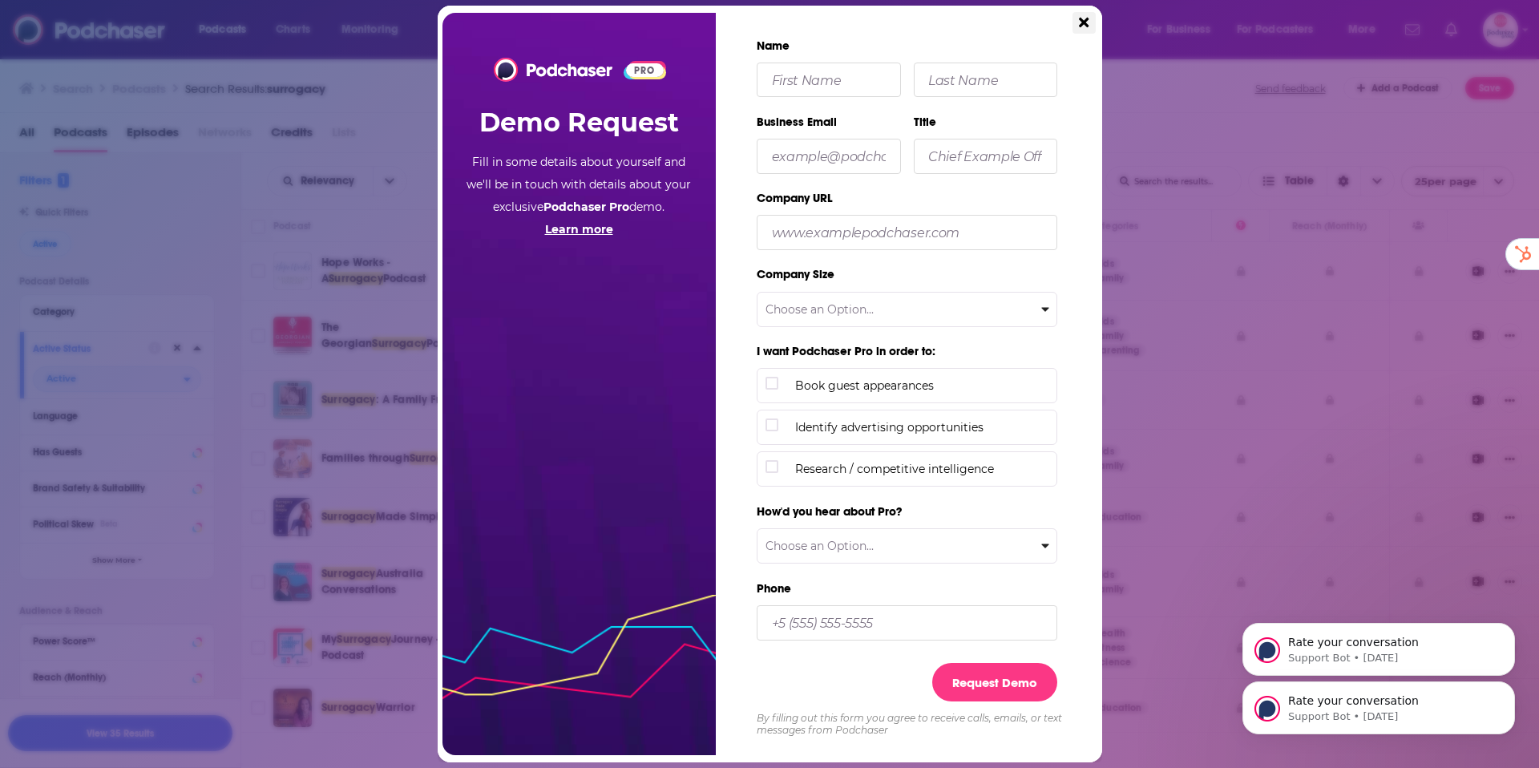
click at [1082, 22] on icon "Close" at bounding box center [1084, 23] width 10 height 10
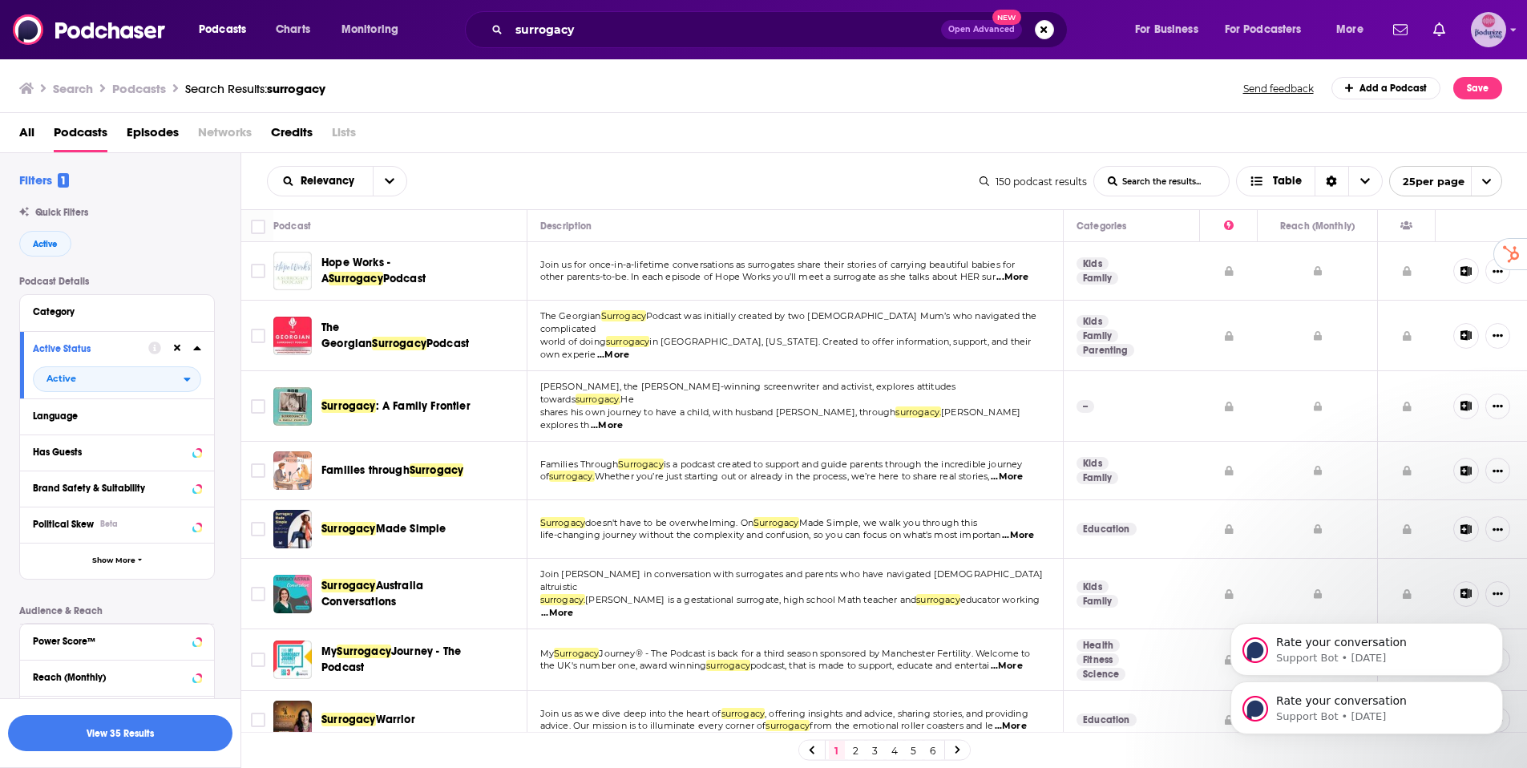
click at [1493, 36] on img "Logged in as aktrueblood" at bounding box center [1488, 29] width 35 height 35
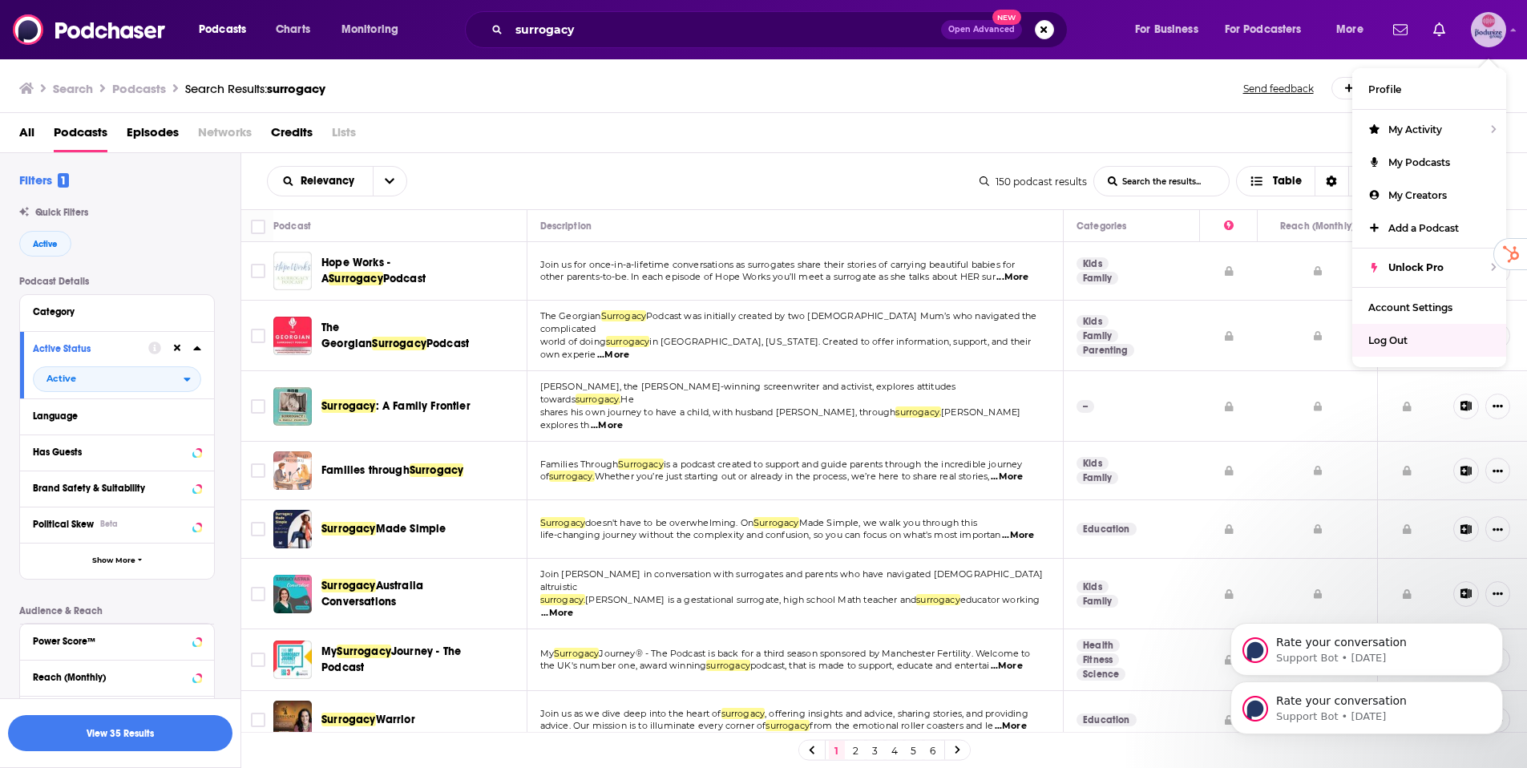
click at [1392, 351] on div "Log Out" at bounding box center [1429, 340] width 154 height 33
